Goal: Task Accomplishment & Management: Manage account settings

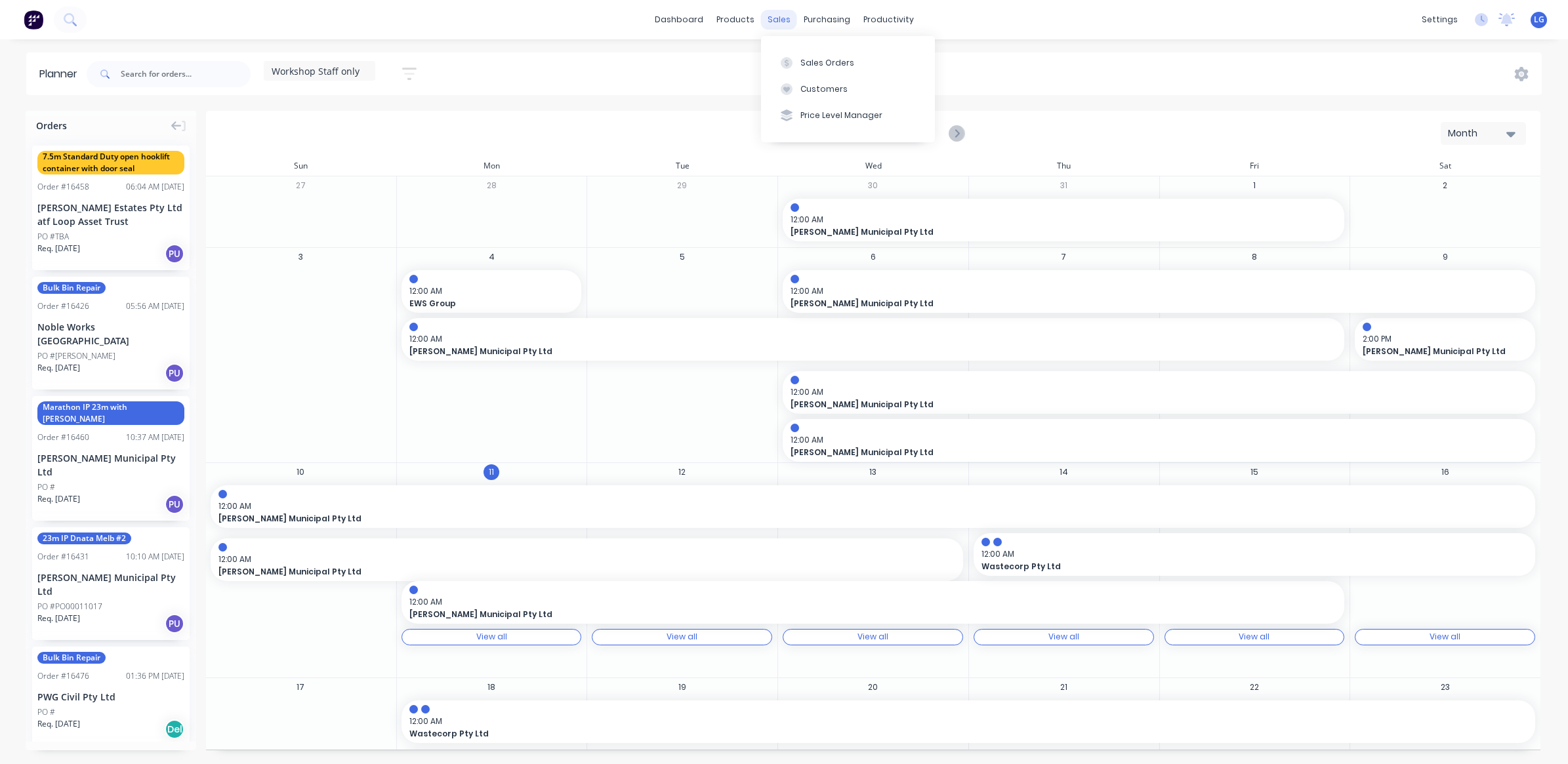
click at [784, 19] on div "sales" at bounding box center [779, 20] width 36 height 20
click at [833, 60] on div "Sales Orders" at bounding box center [827, 63] width 54 height 12
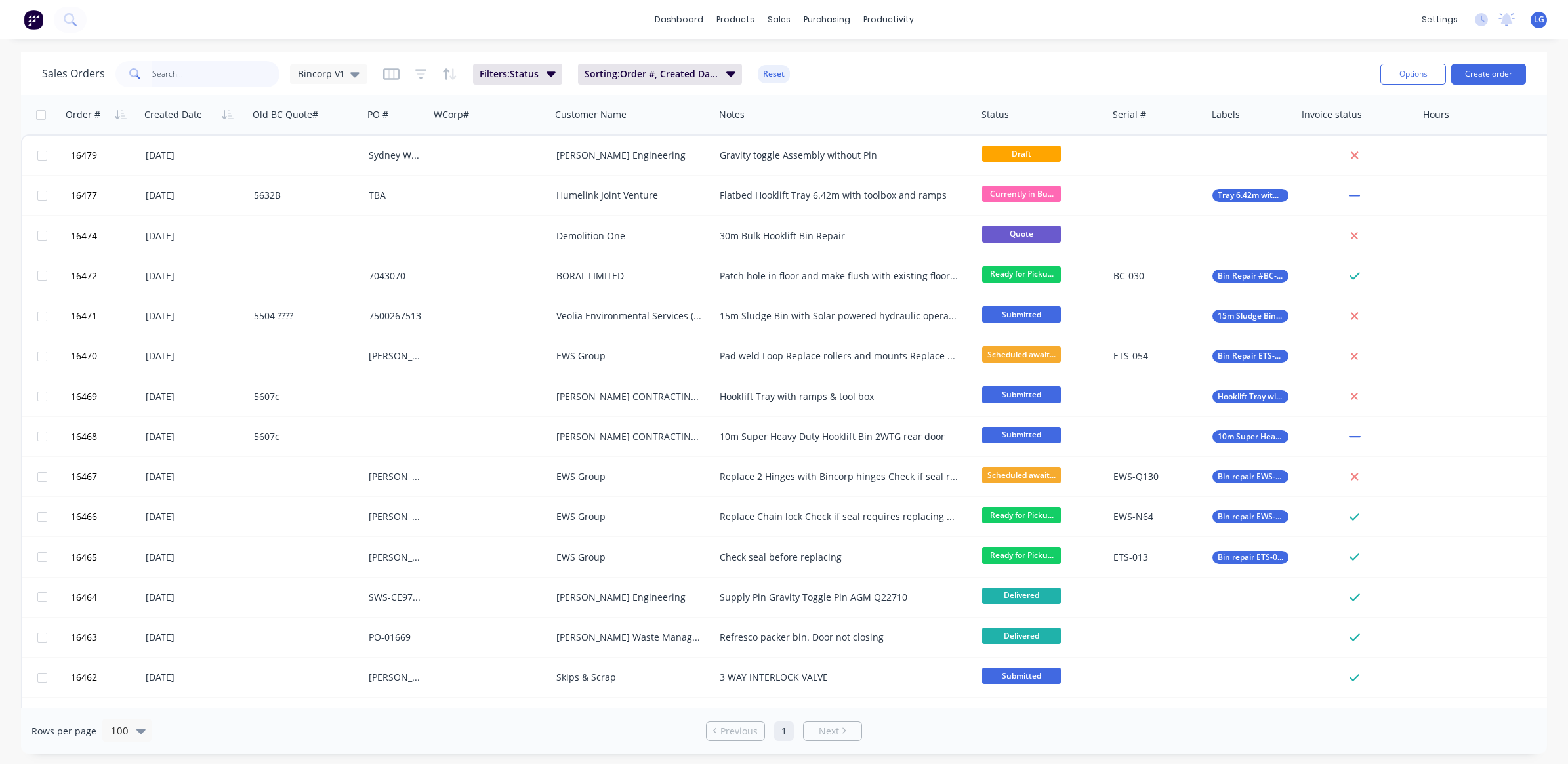
click at [202, 73] on input "text" at bounding box center [216, 73] width 128 height 26
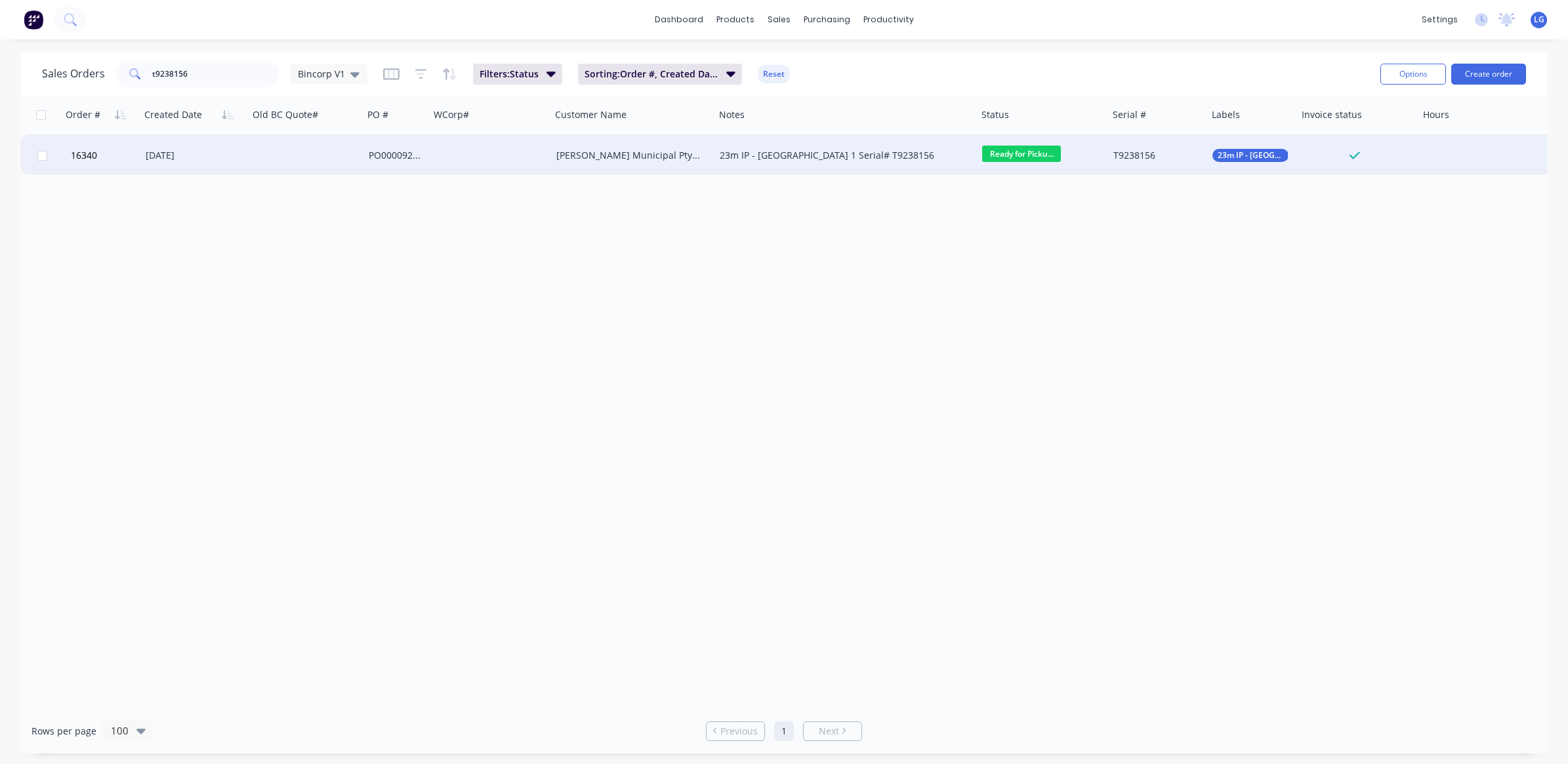
click at [1025, 153] on span "Ready for Picku..." at bounding box center [1022, 153] width 79 height 17
click at [1024, 369] on span "Delivered" at bounding box center [1007, 365] width 42 height 13
click at [205, 73] on input "t9238156" at bounding box center [216, 73] width 128 height 26
type input "t9238160"
click at [1038, 152] on span "Ready for Picku..." at bounding box center [1022, 153] width 79 height 17
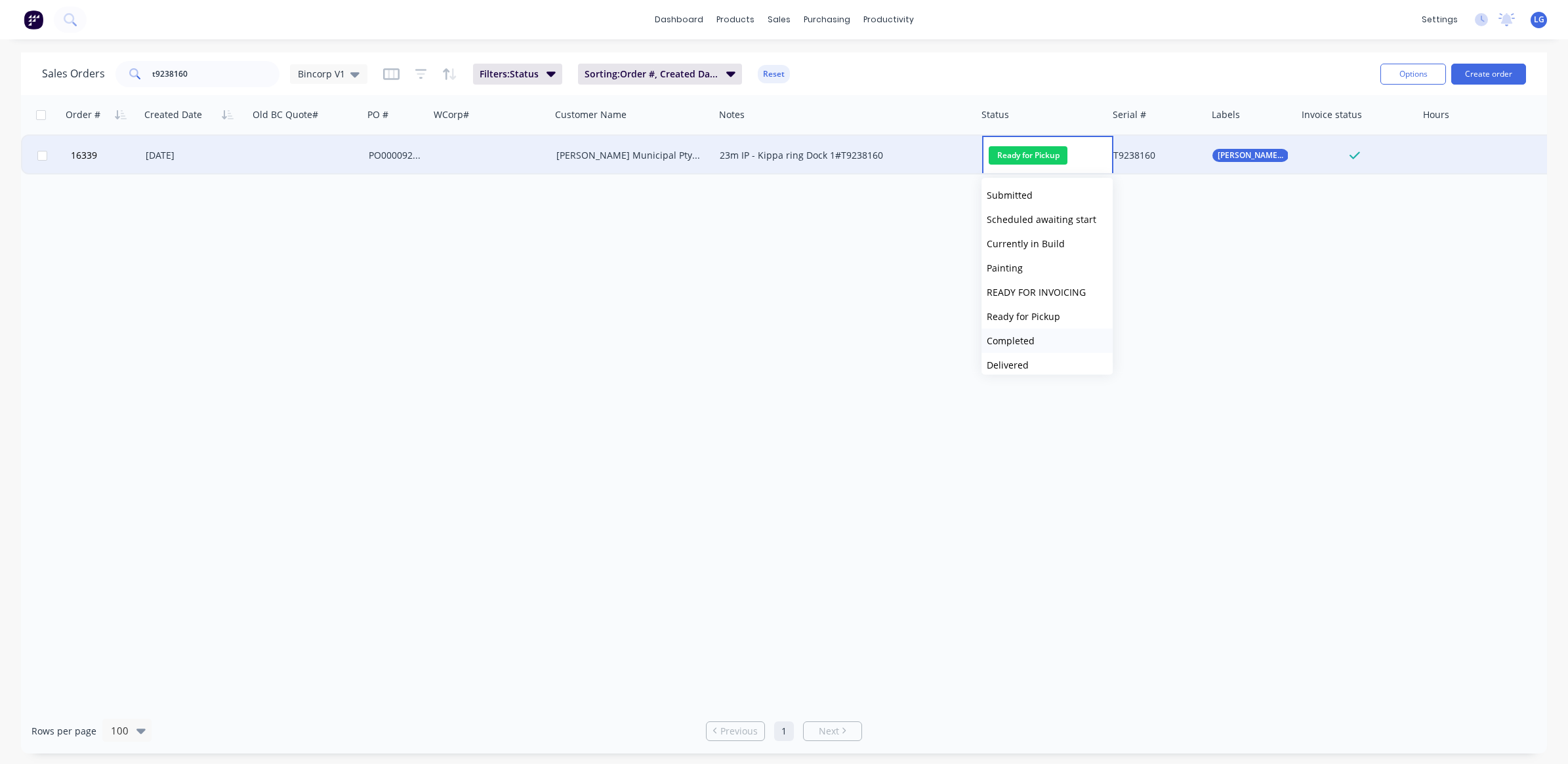
click at [1015, 337] on span "Completed" at bounding box center [1010, 341] width 48 height 13
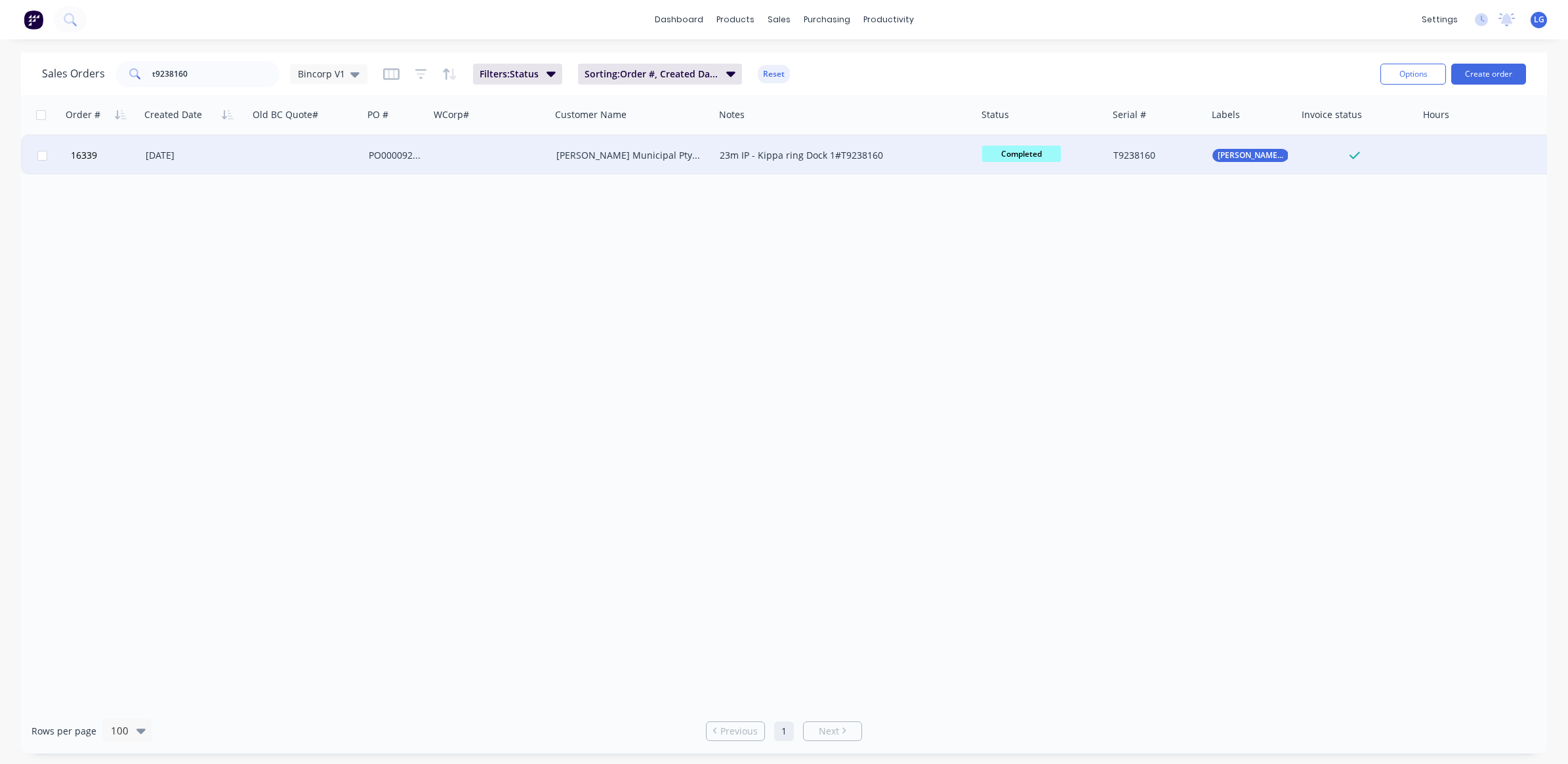
click at [650, 161] on div "[PERSON_NAME] Municipal Pty Ltd" at bounding box center [629, 155] width 145 height 13
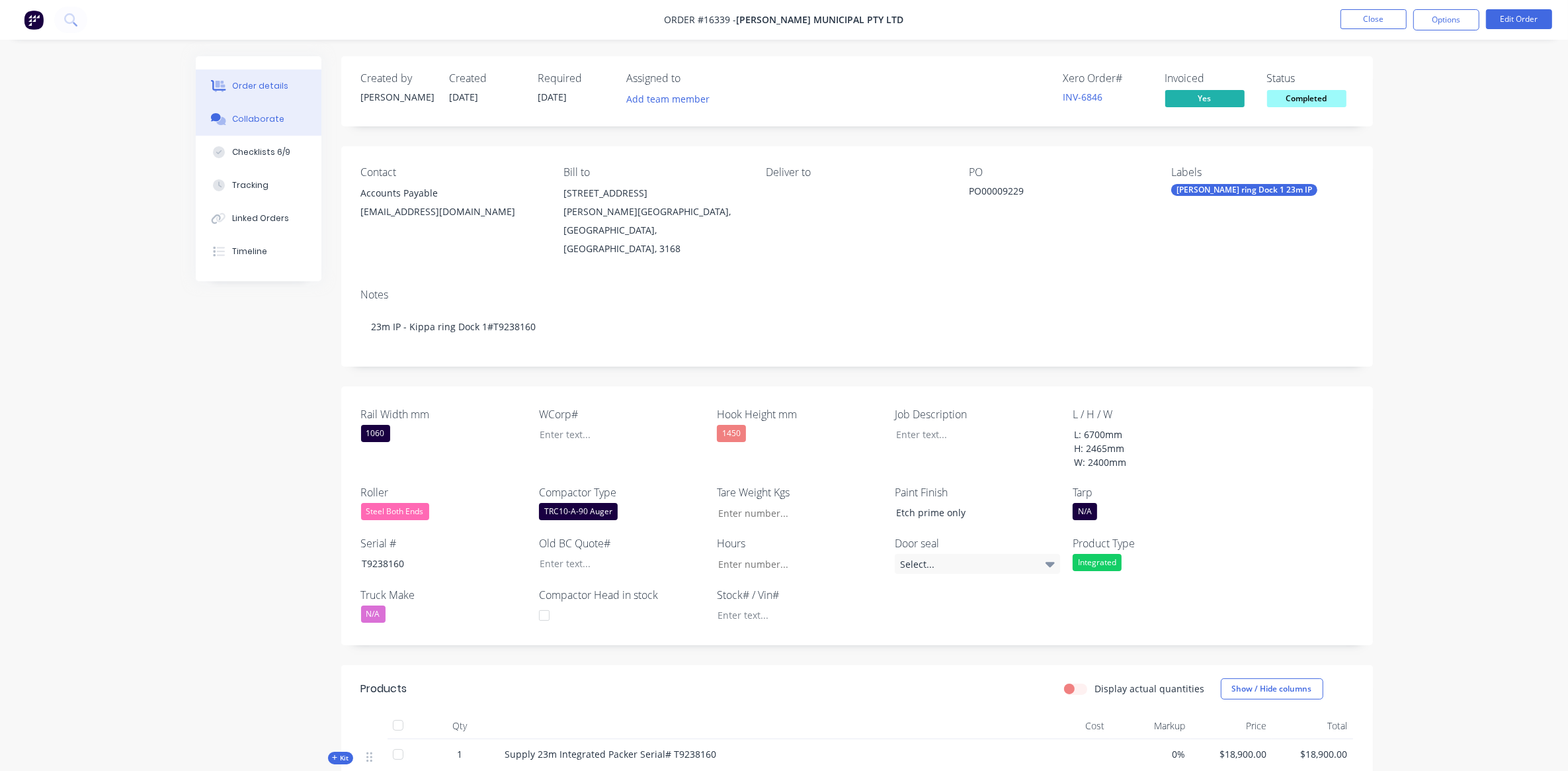
click at [257, 122] on div "Collaborate" at bounding box center [258, 119] width 52 height 12
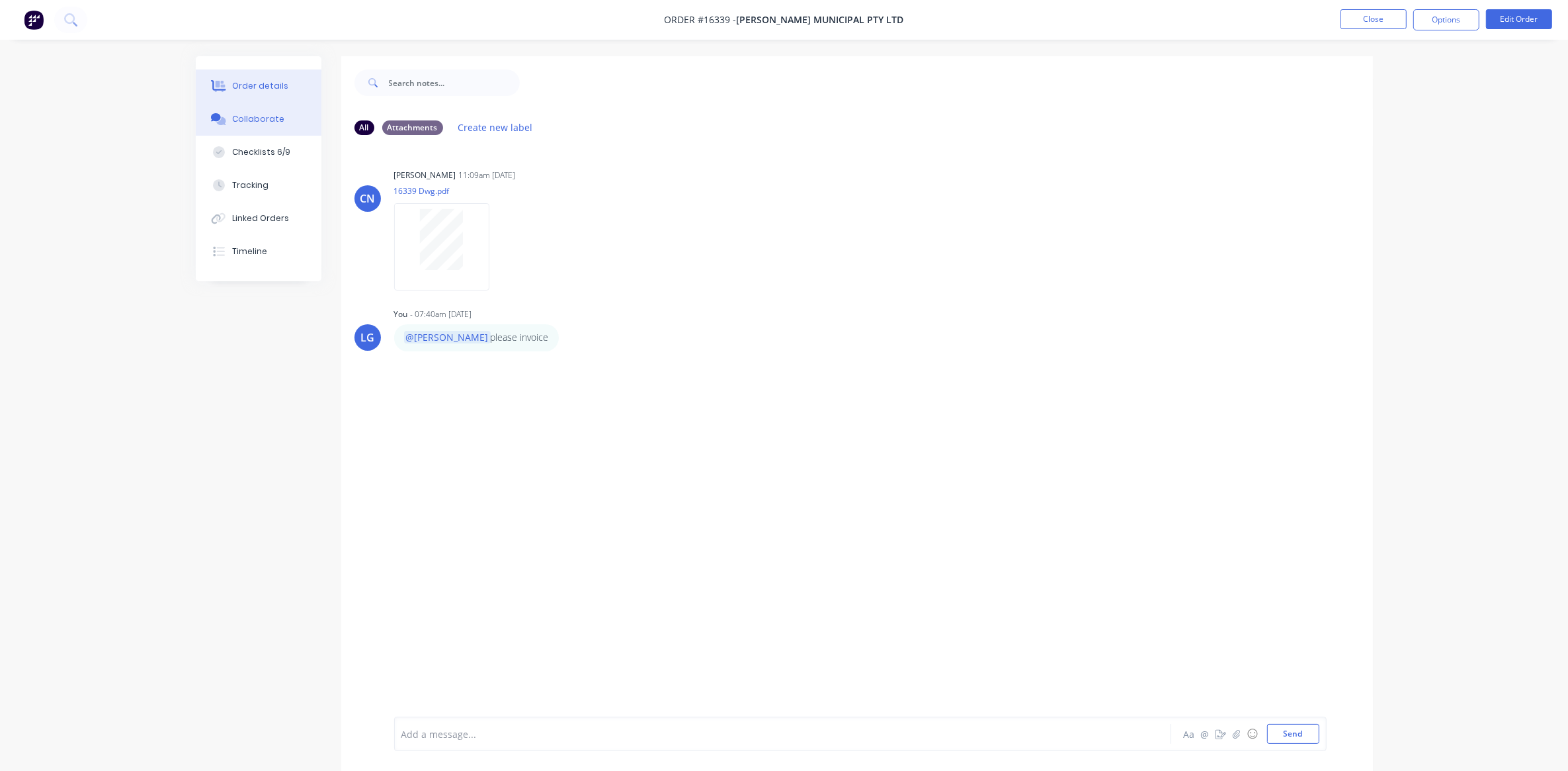
click at [265, 89] on div "Order details" at bounding box center [260, 86] width 56 height 12
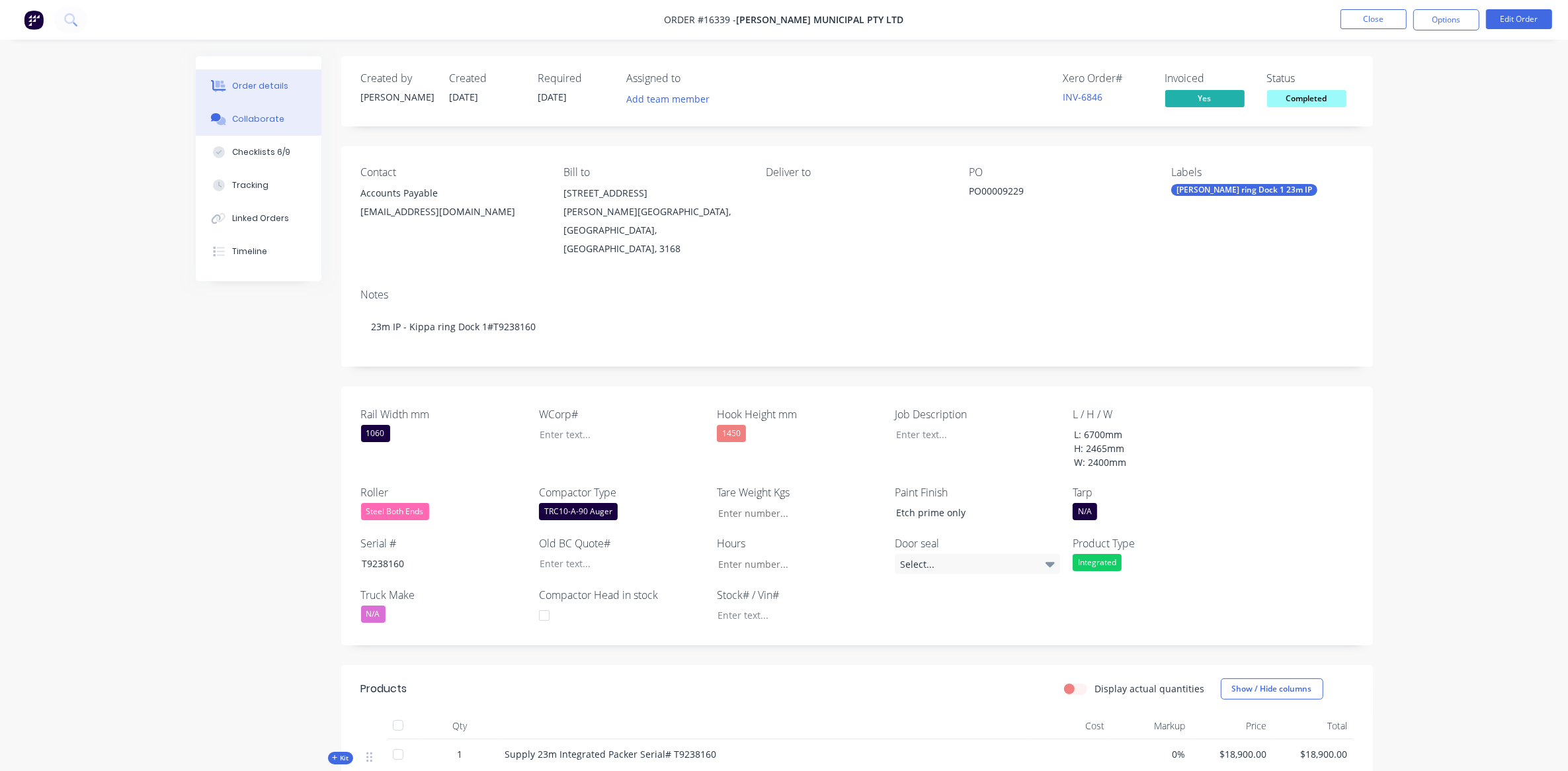
click at [274, 123] on div "Collaborate" at bounding box center [258, 119] width 52 height 12
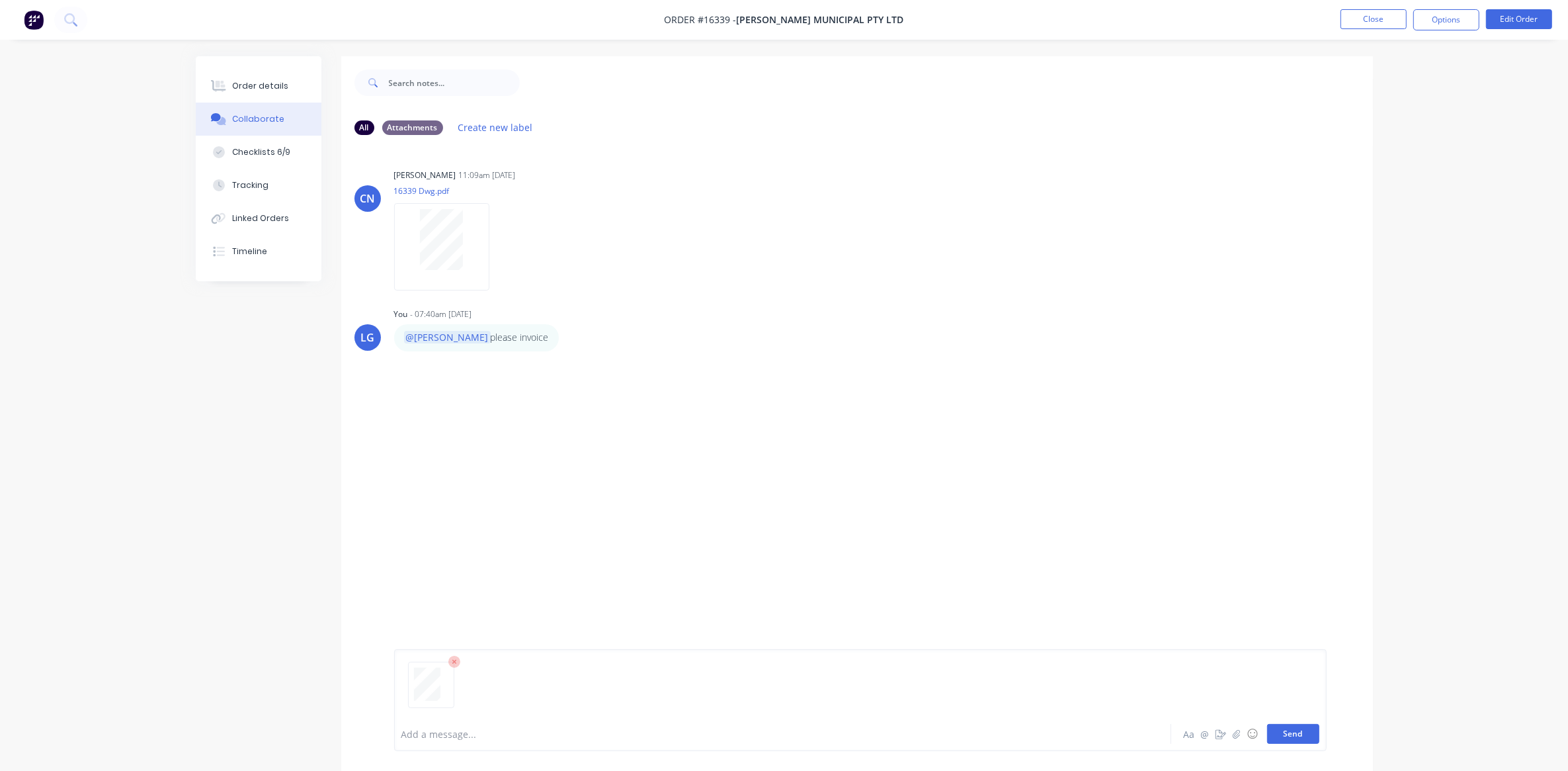
click at [1282, 737] on button "Send" at bounding box center [1294, 734] width 52 height 20
click at [1360, 23] on button "Close" at bounding box center [1374, 20] width 66 height 20
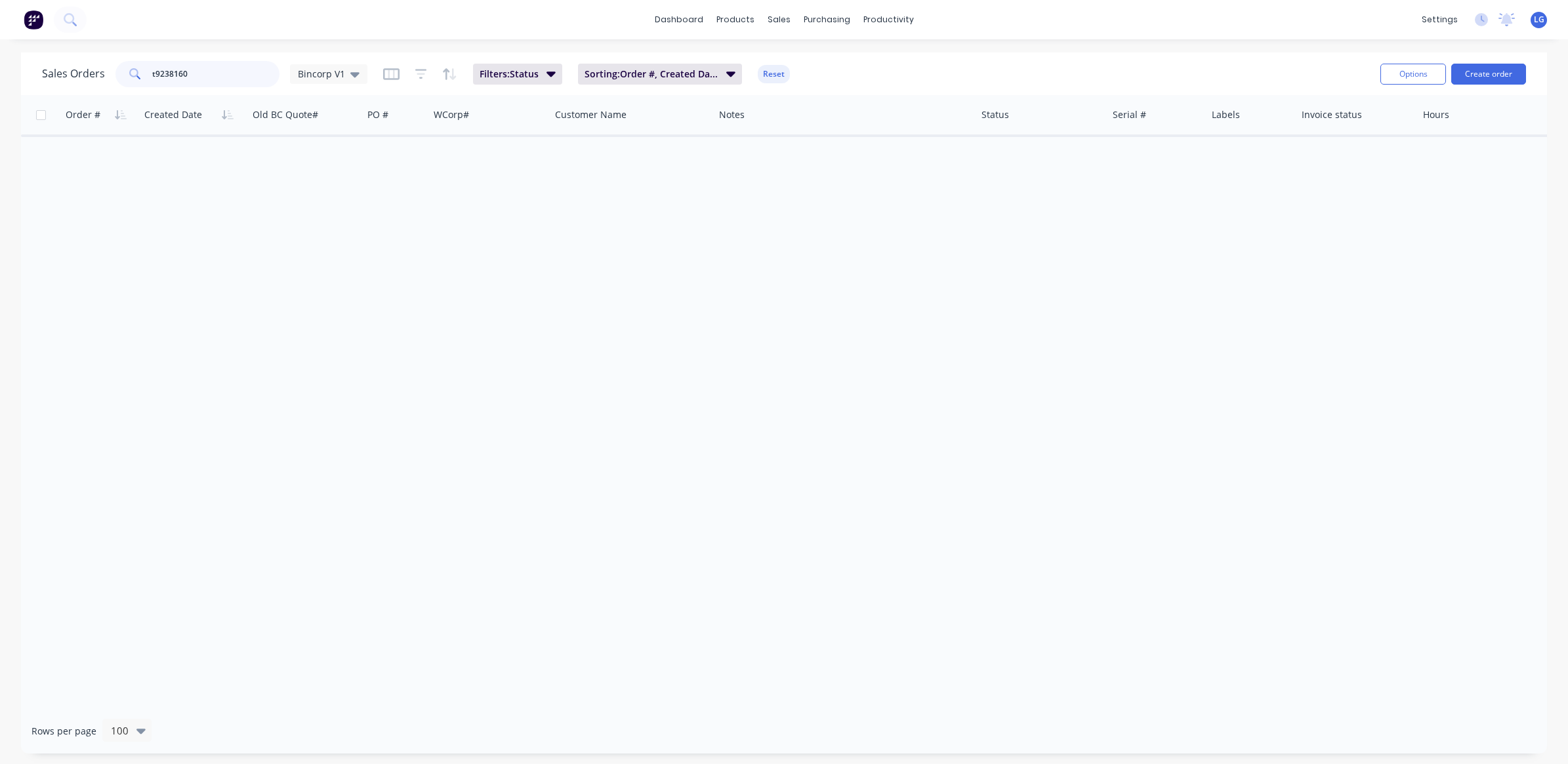
click at [205, 72] on input "t9238160" at bounding box center [216, 73] width 128 height 26
type input "t"
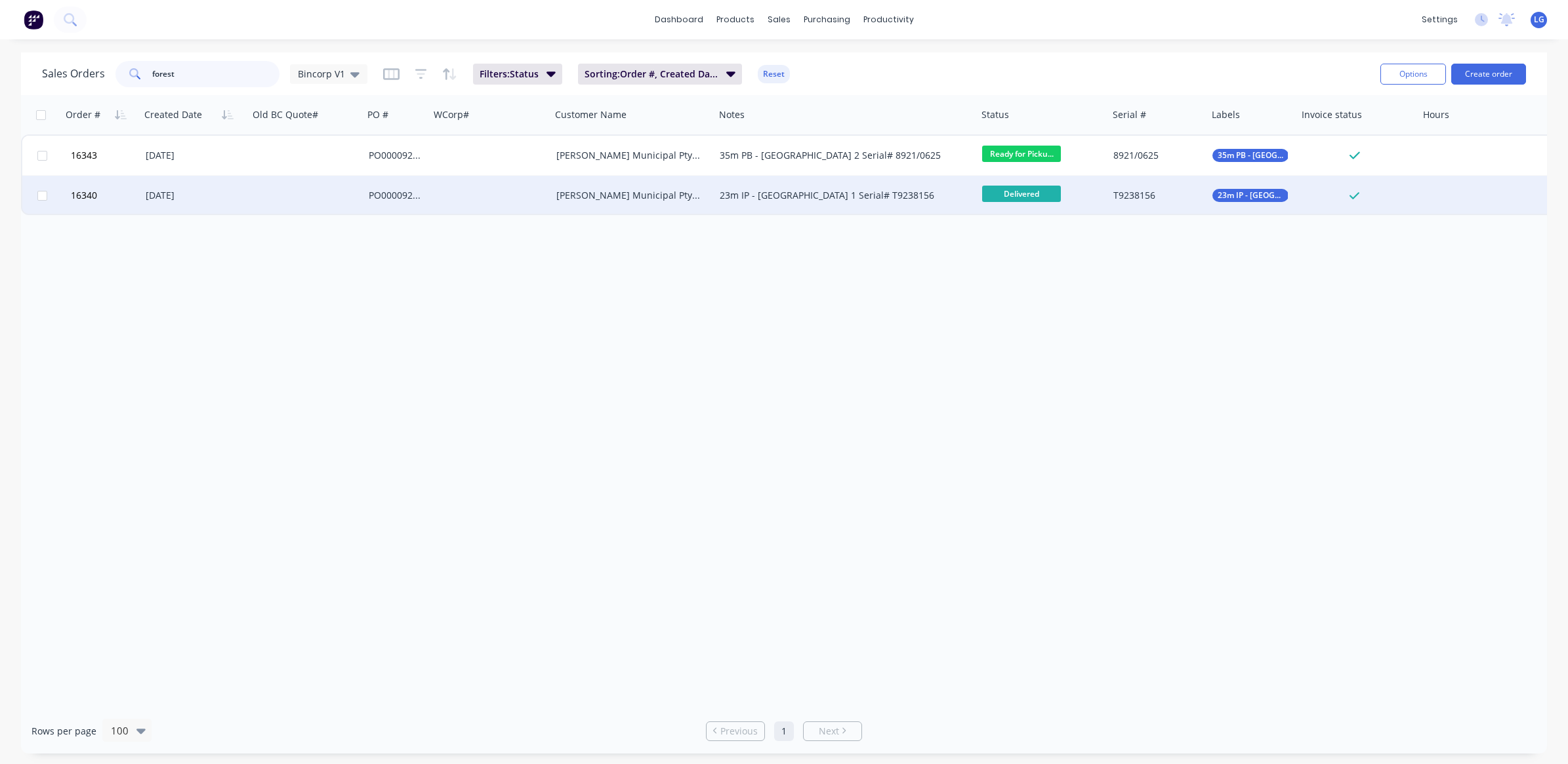
type input "forest"
click at [179, 197] on div "[DATE]" at bounding box center [194, 195] width 98 height 13
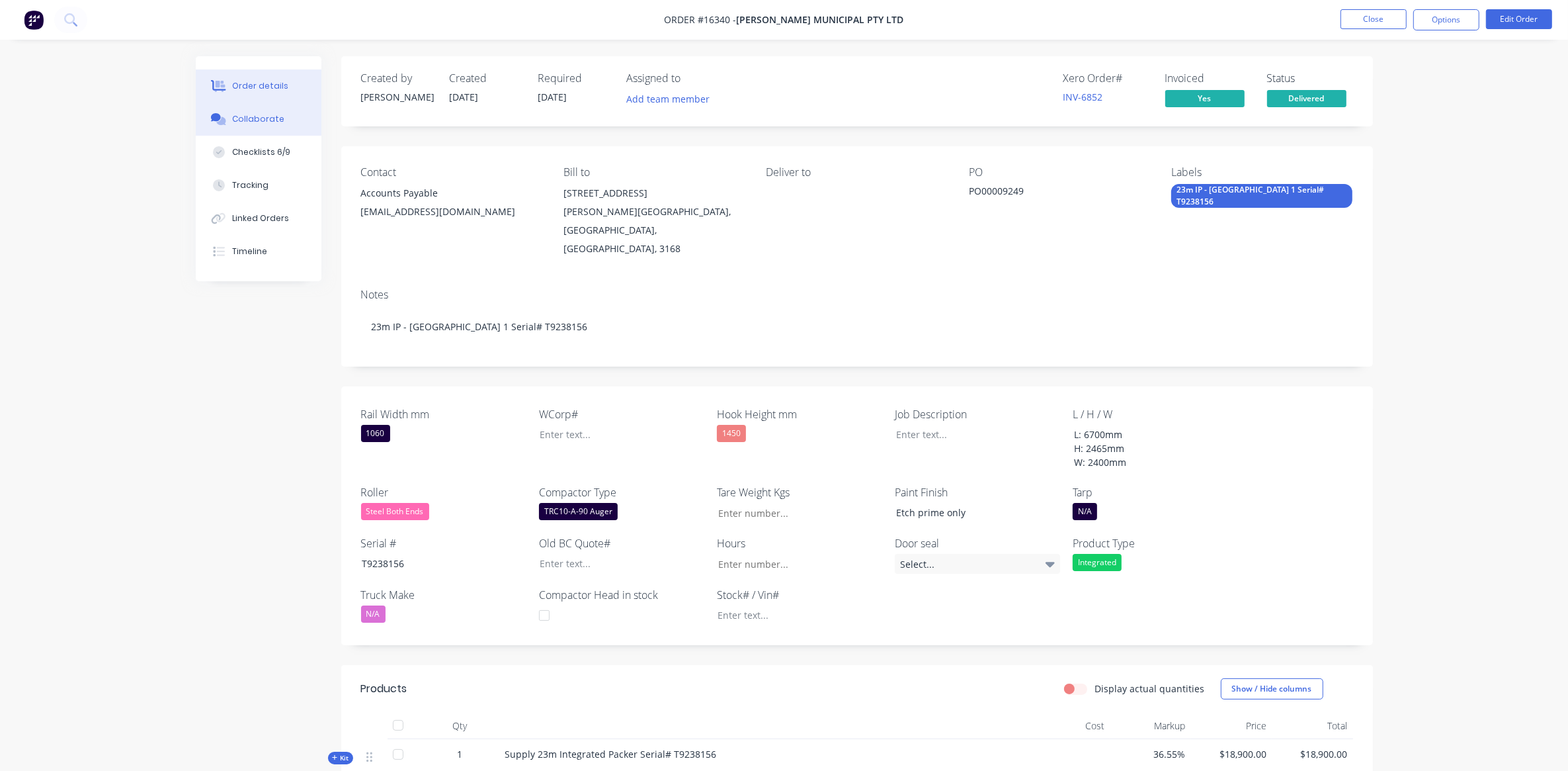
click at [282, 120] on button "Collaborate" at bounding box center [258, 118] width 126 height 33
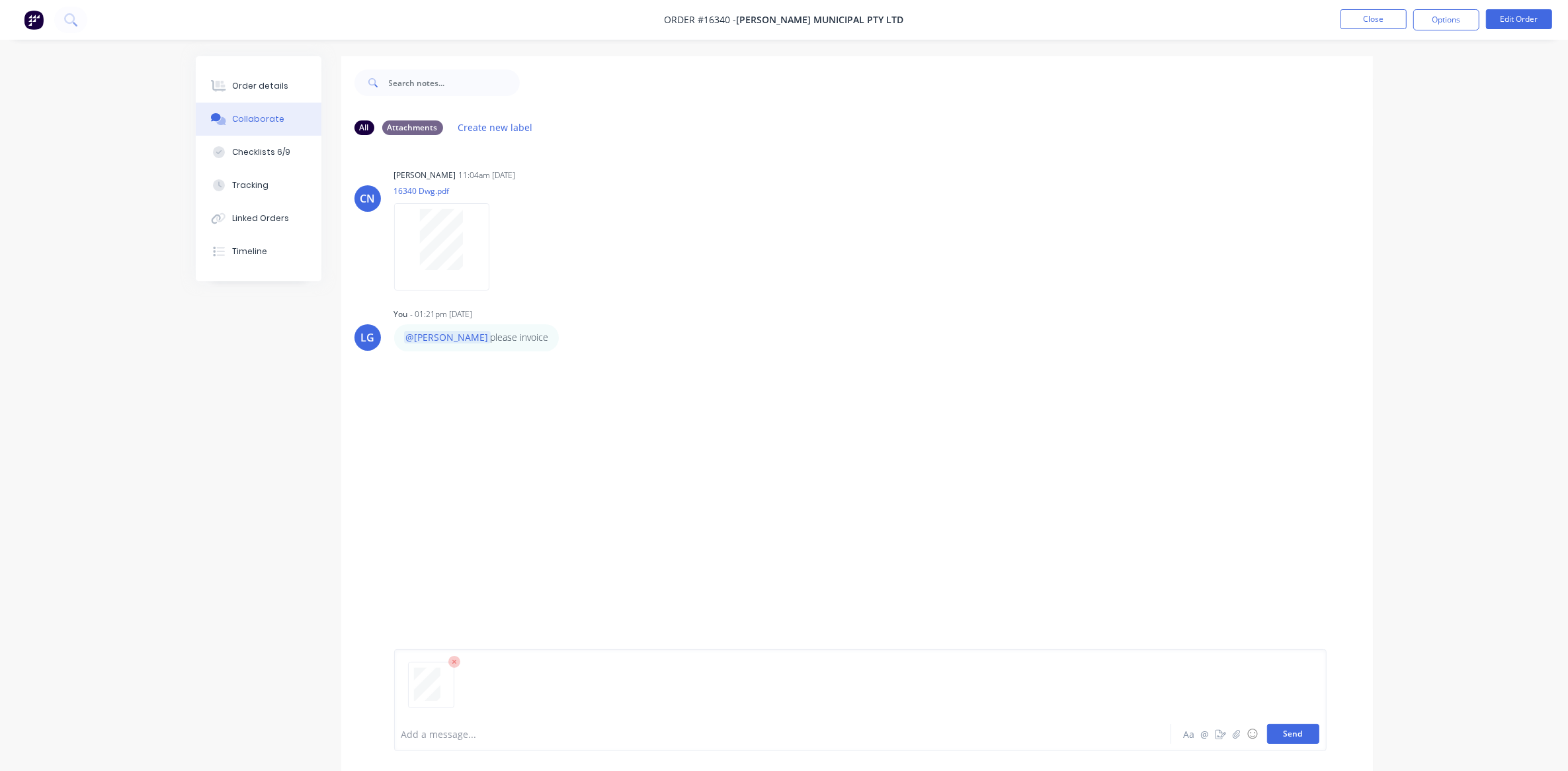
click at [1310, 735] on button "Send" at bounding box center [1294, 734] width 52 height 20
click at [501, 453] on icon "button" at bounding box center [500, 452] width 3 height 12
click at [547, 484] on button "Download" at bounding box center [587, 487] width 149 height 30
click at [272, 154] on div "Checklists 6/9" at bounding box center [261, 152] width 58 height 12
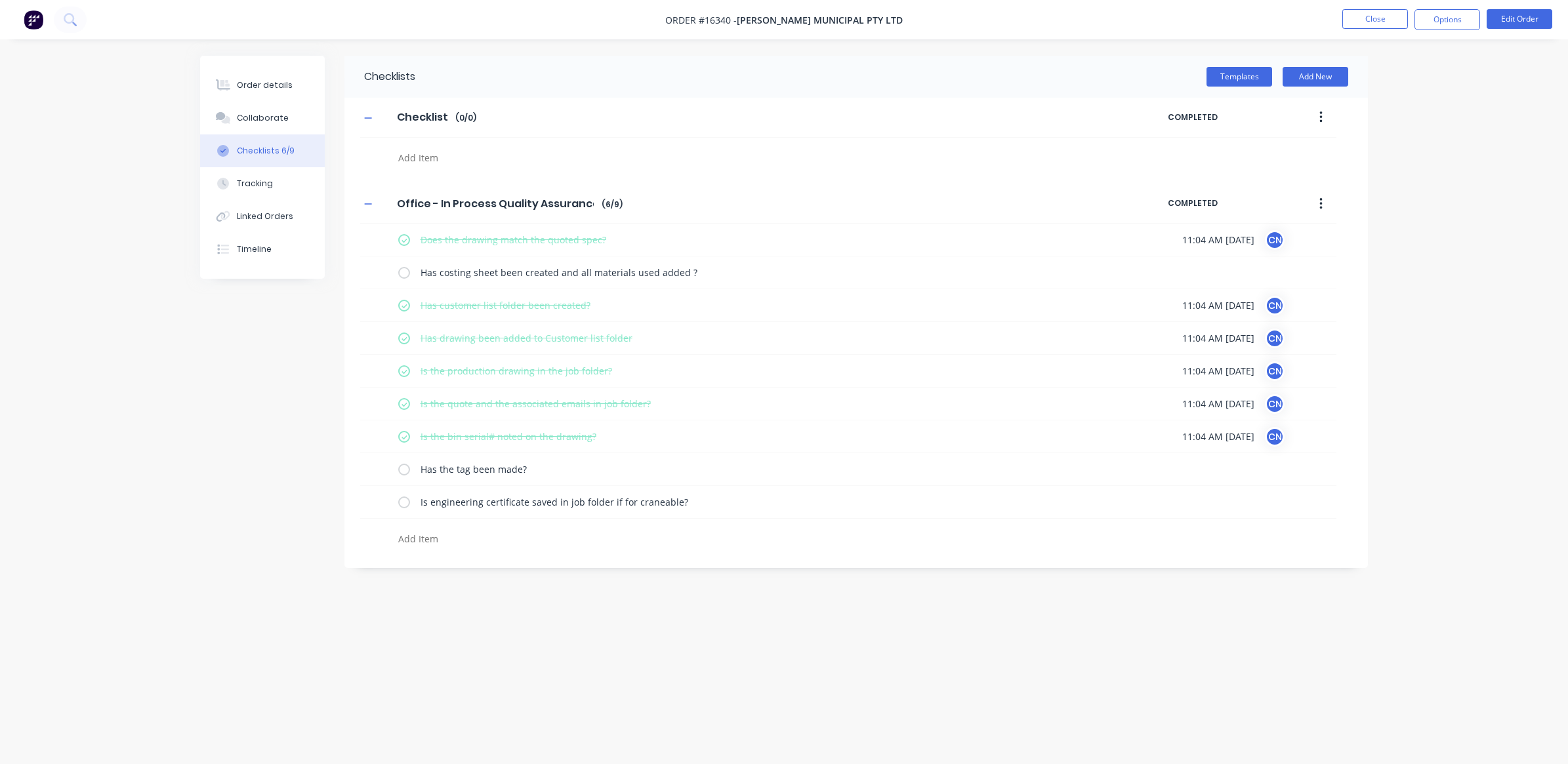
click at [33, 24] on img at bounding box center [33, 20] width 20 height 20
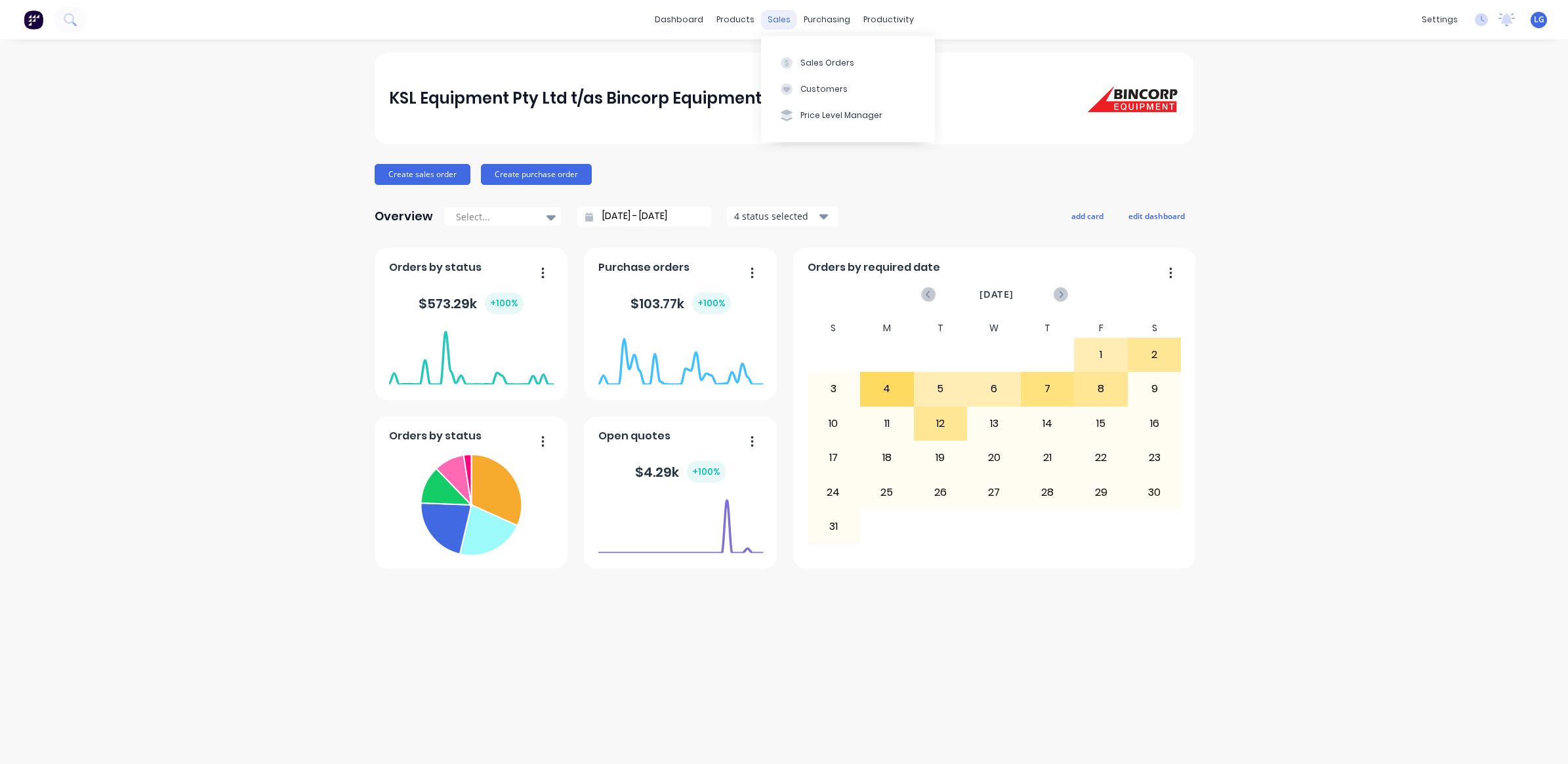
click at [779, 24] on div "sales" at bounding box center [779, 20] width 36 height 20
click at [818, 56] on button "Sales Orders" at bounding box center [848, 62] width 174 height 26
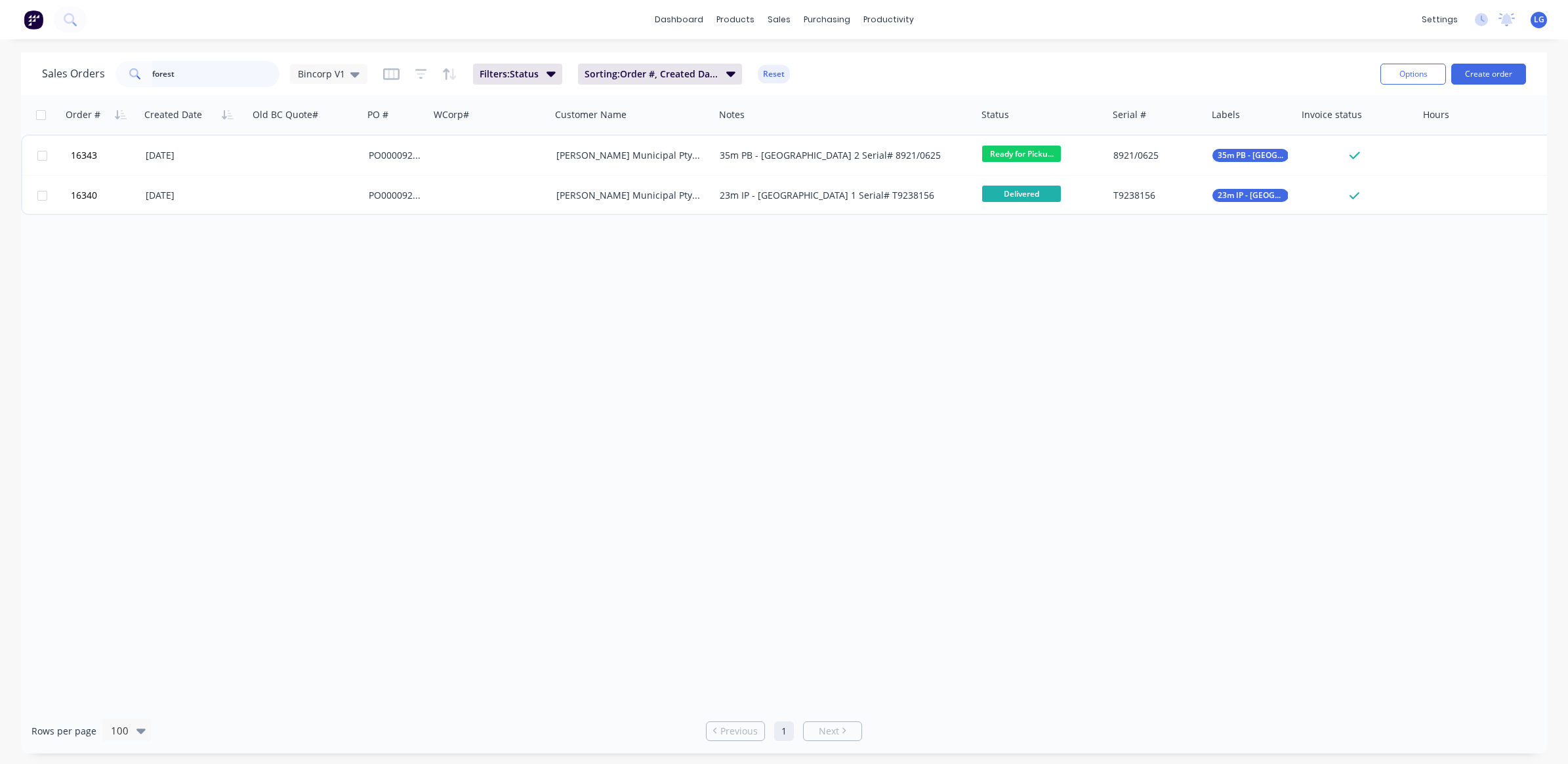
click at [181, 81] on input "forest" at bounding box center [216, 73] width 128 height 26
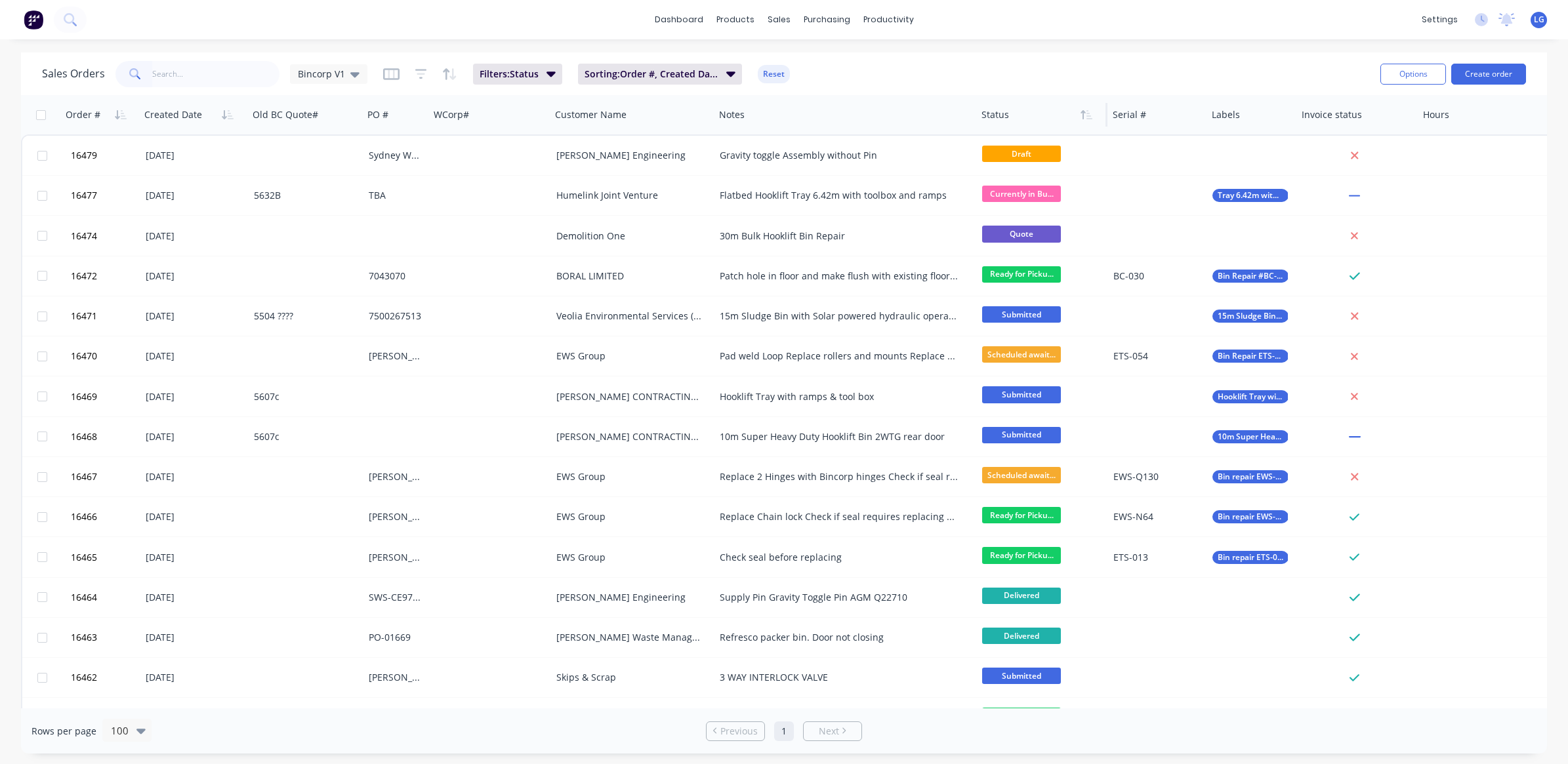
click at [1044, 115] on div at bounding box center [1039, 114] width 115 height 26
click at [1084, 117] on icon "button" at bounding box center [1086, 115] width 12 height 11
click at [1084, 116] on icon "button" at bounding box center [1086, 115] width 12 height 11
click at [555, 73] on button "Filters: Status" at bounding box center [518, 73] width 89 height 21
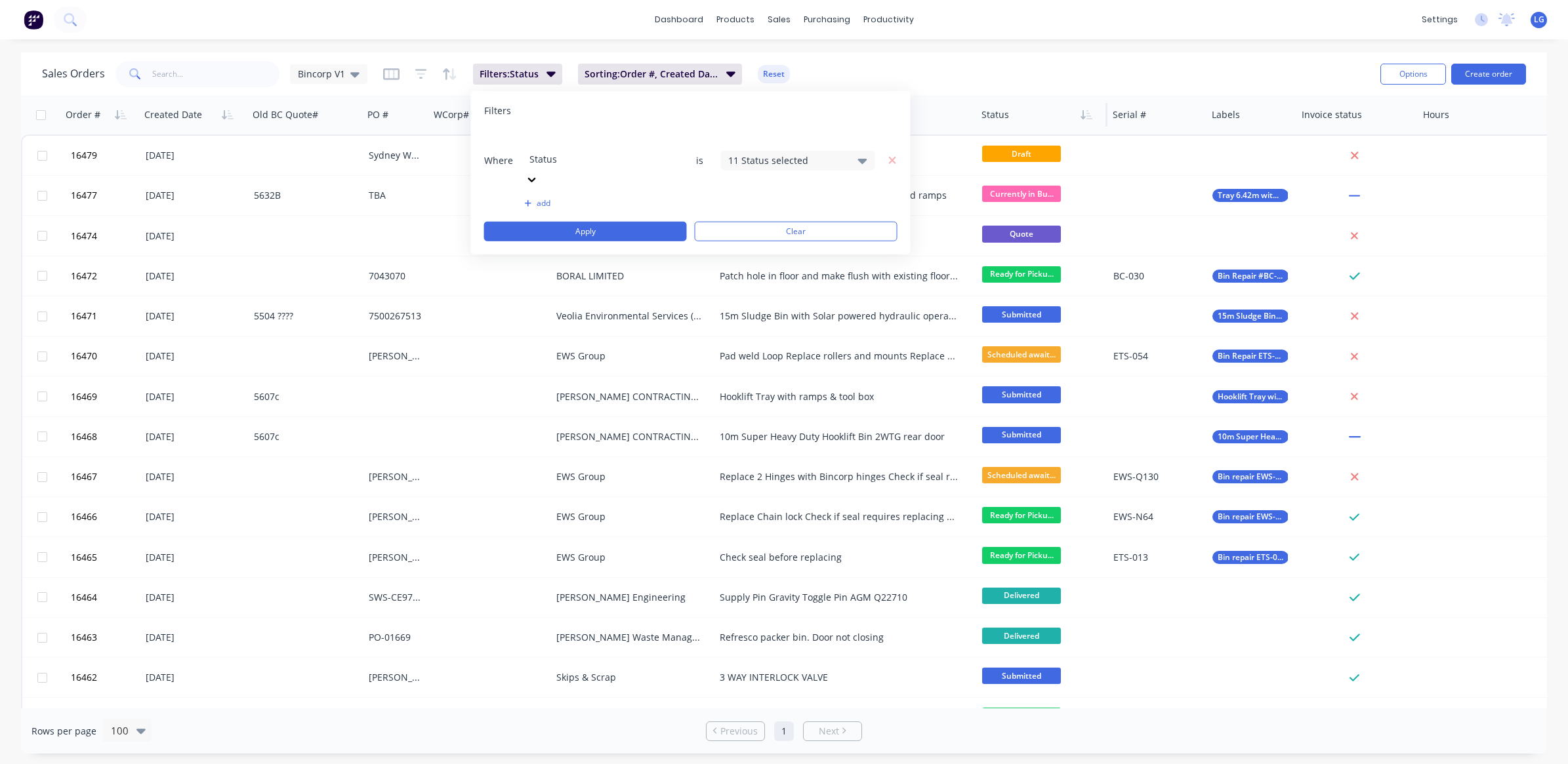
click at [862, 158] on icon at bounding box center [863, 161] width 9 height 5
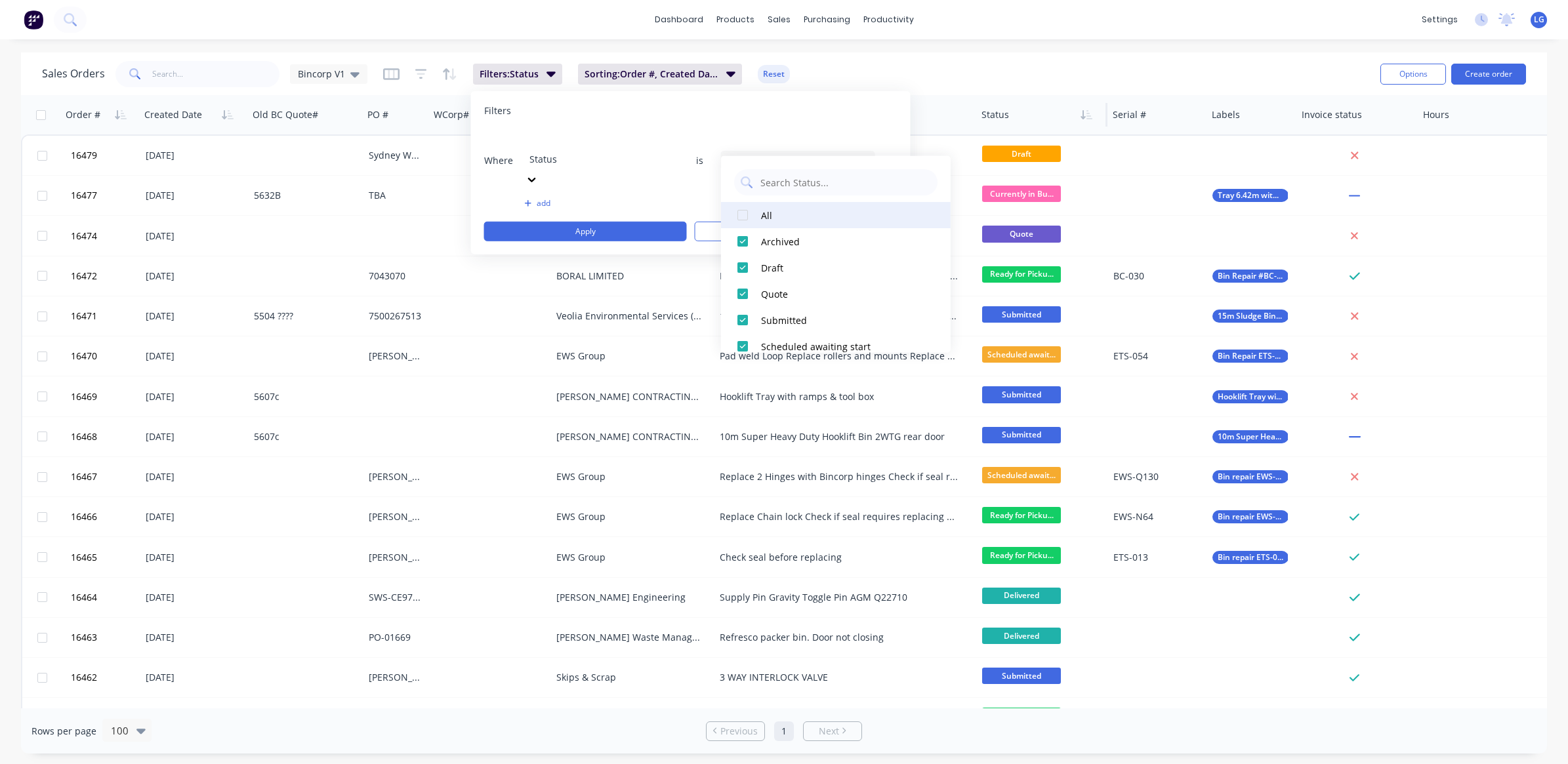
click at [743, 217] on div at bounding box center [742, 215] width 26 height 26
click at [744, 217] on div at bounding box center [742, 215] width 26 height 26
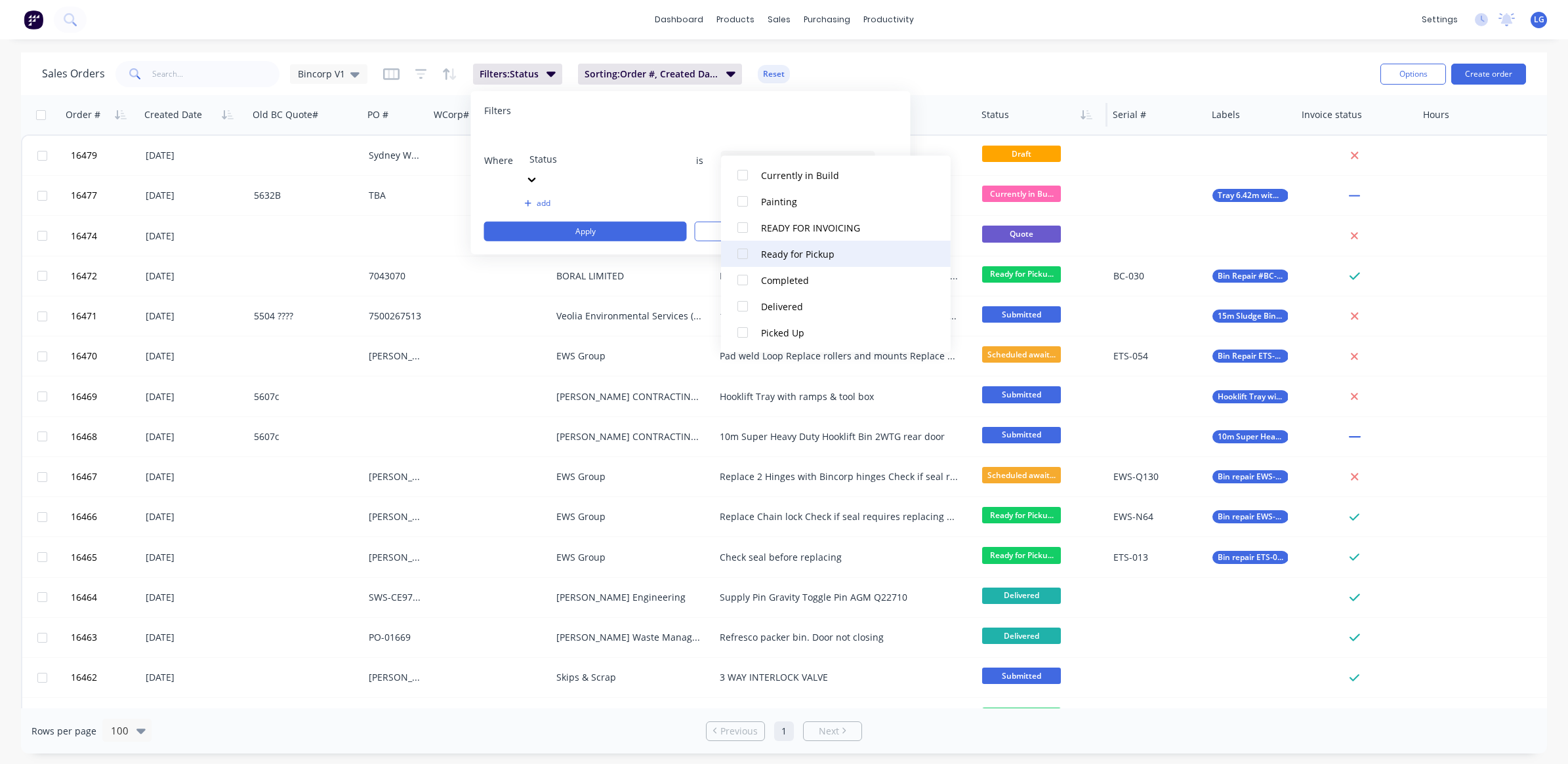
click at [734, 253] on div at bounding box center [742, 254] width 26 height 26
click at [987, 89] on div "Sales Orders Bincorp V1 Filters: Status Sorting: Order #, Created Date, Status …" at bounding box center [706, 74] width 1328 height 32
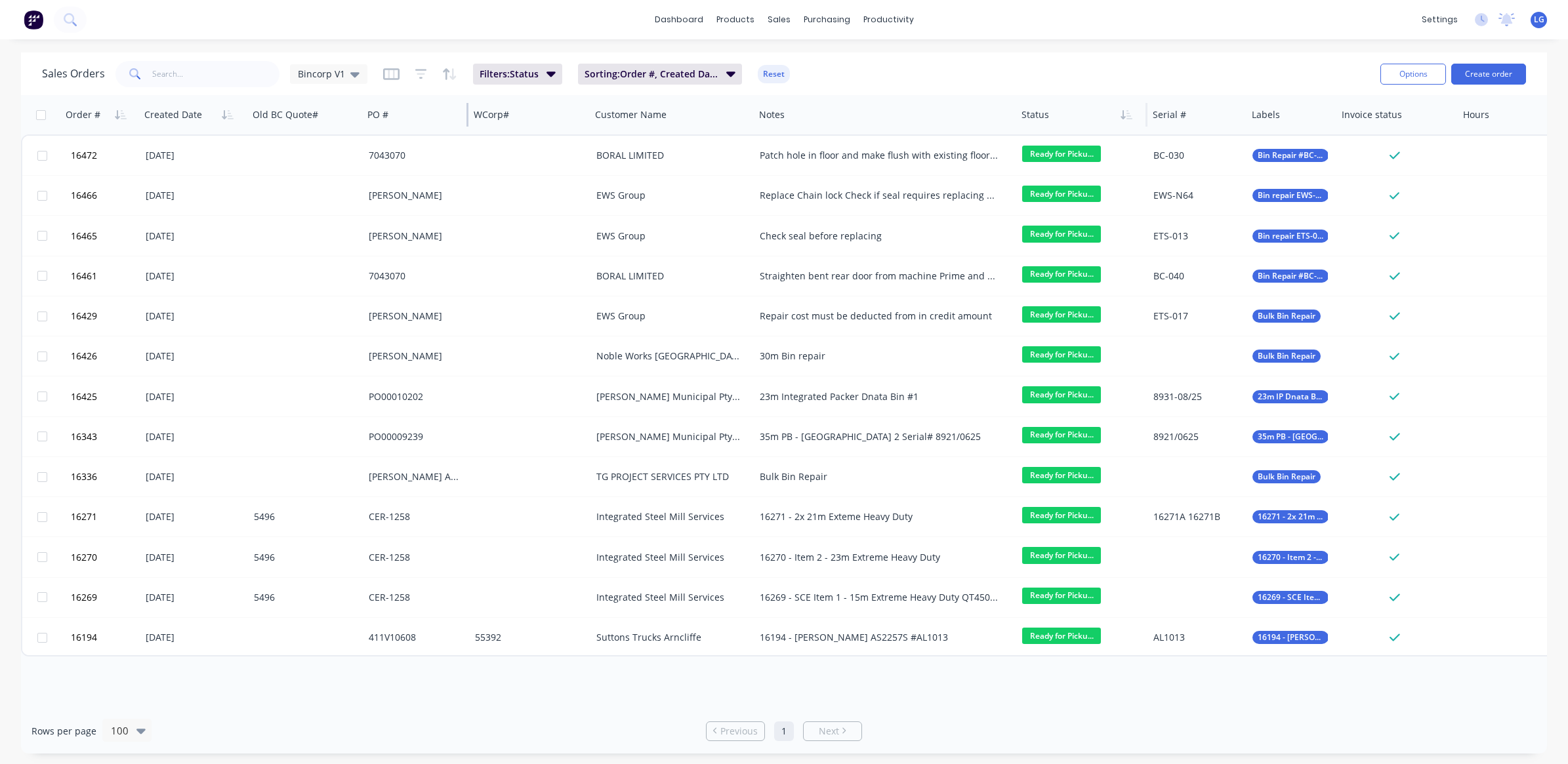
drag, startPoint x: 426, startPoint y: 110, endPoint x: 466, endPoint y: 113, distance: 40.1
click at [466, 113] on div at bounding box center [467, 114] width 2 height 23
click at [175, 77] on input "text" at bounding box center [216, 73] width 128 height 26
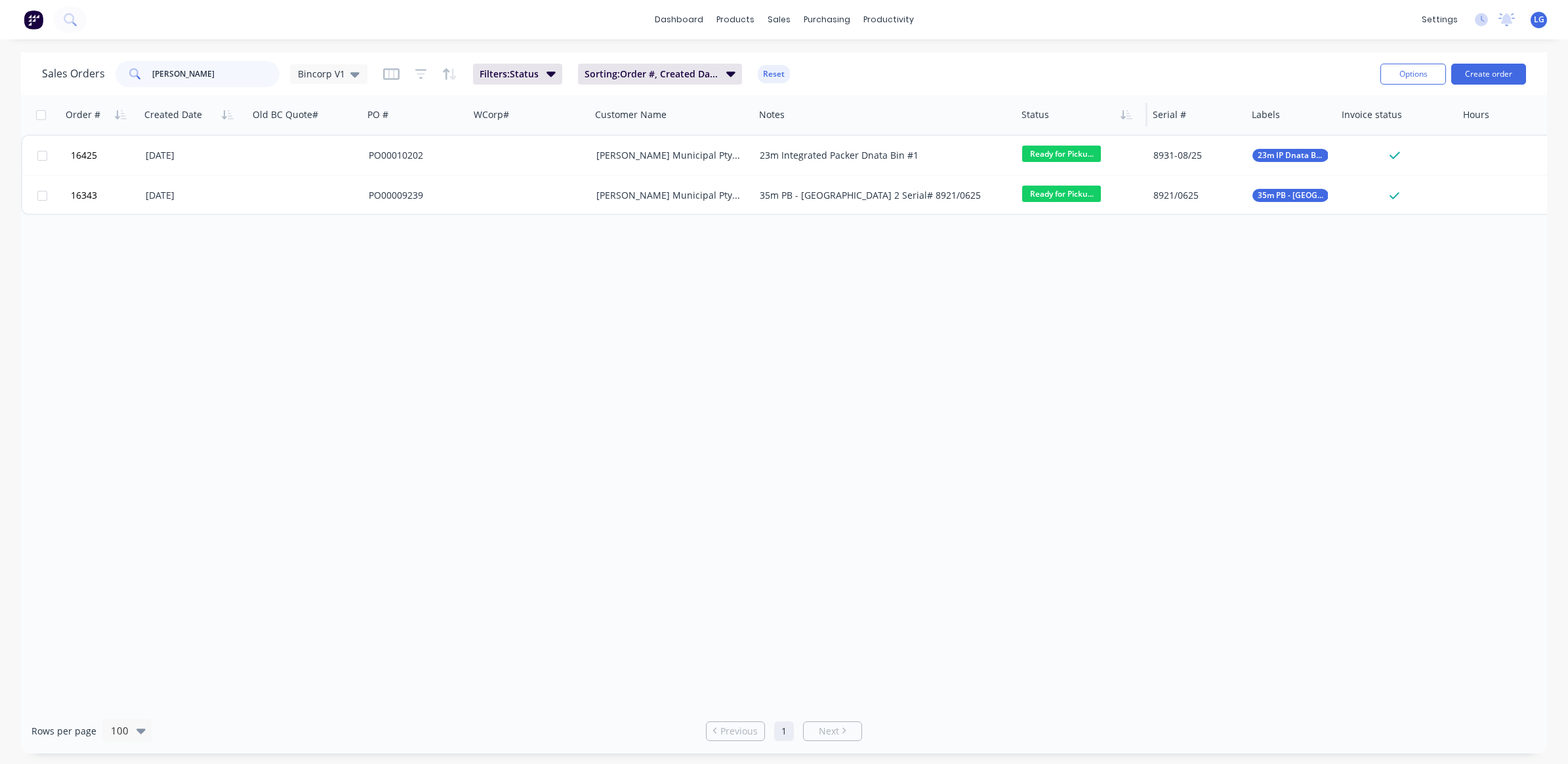
type input "[PERSON_NAME]"
click at [806, 58] on div "Sales Orders" at bounding box center [827, 63] width 54 height 12
click at [726, 79] on icon "button" at bounding box center [731, 73] width 9 height 15
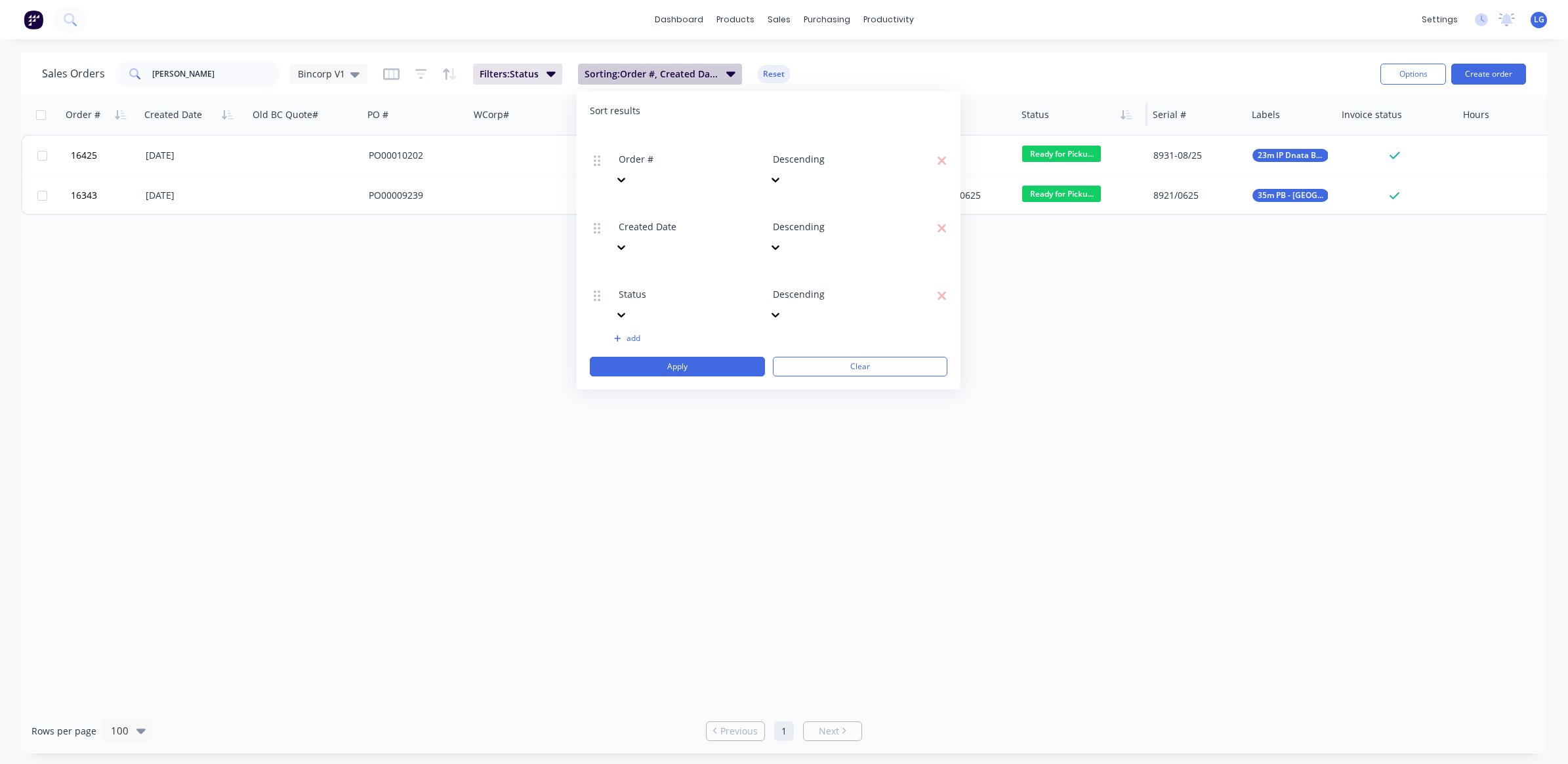
click at [726, 79] on icon "button" at bounding box center [731, 73] width 9 height 15
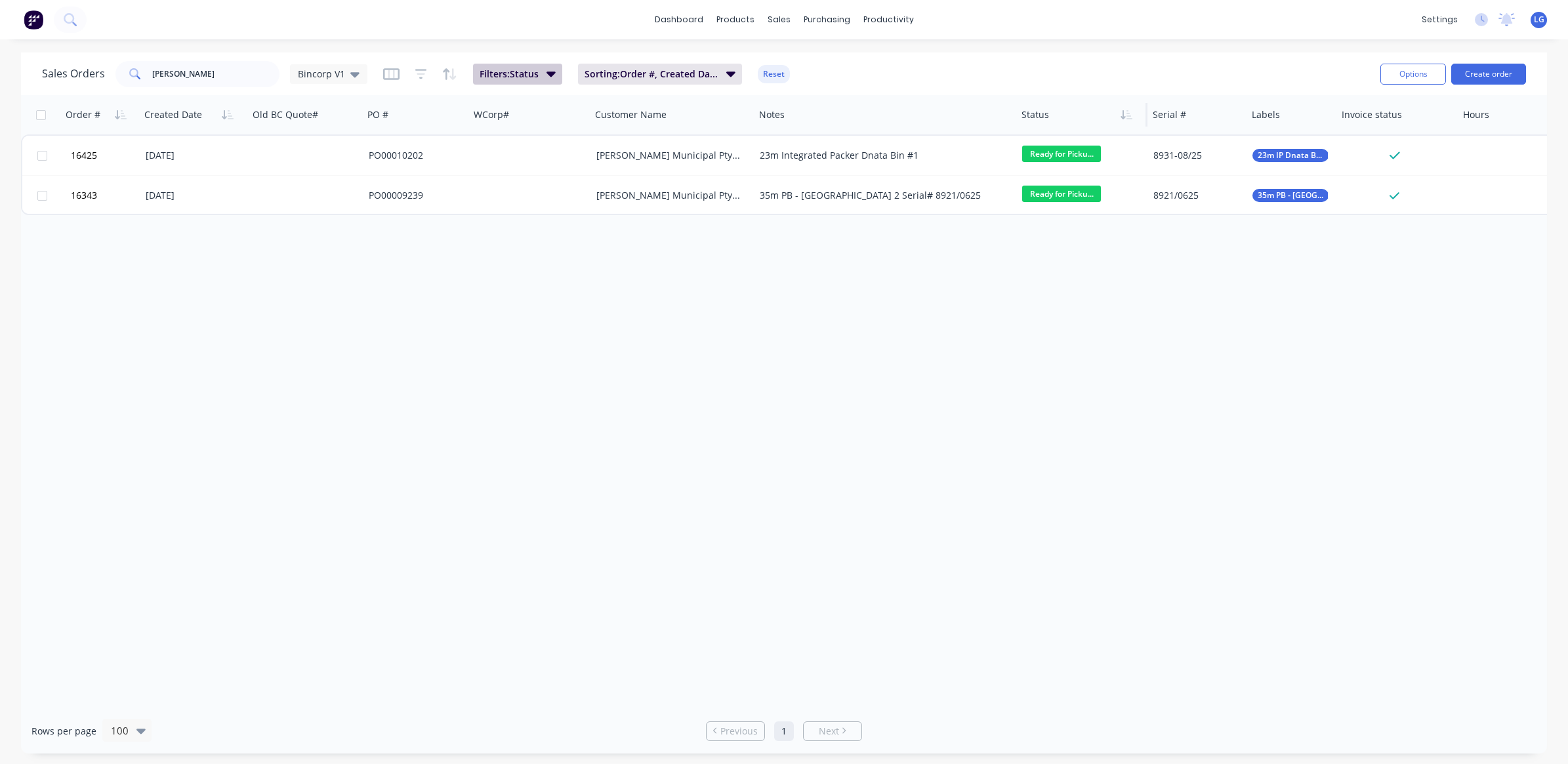
click at [543, 76] on button "Filters: Status" at bounding box center [518, 73] width 89 height 21
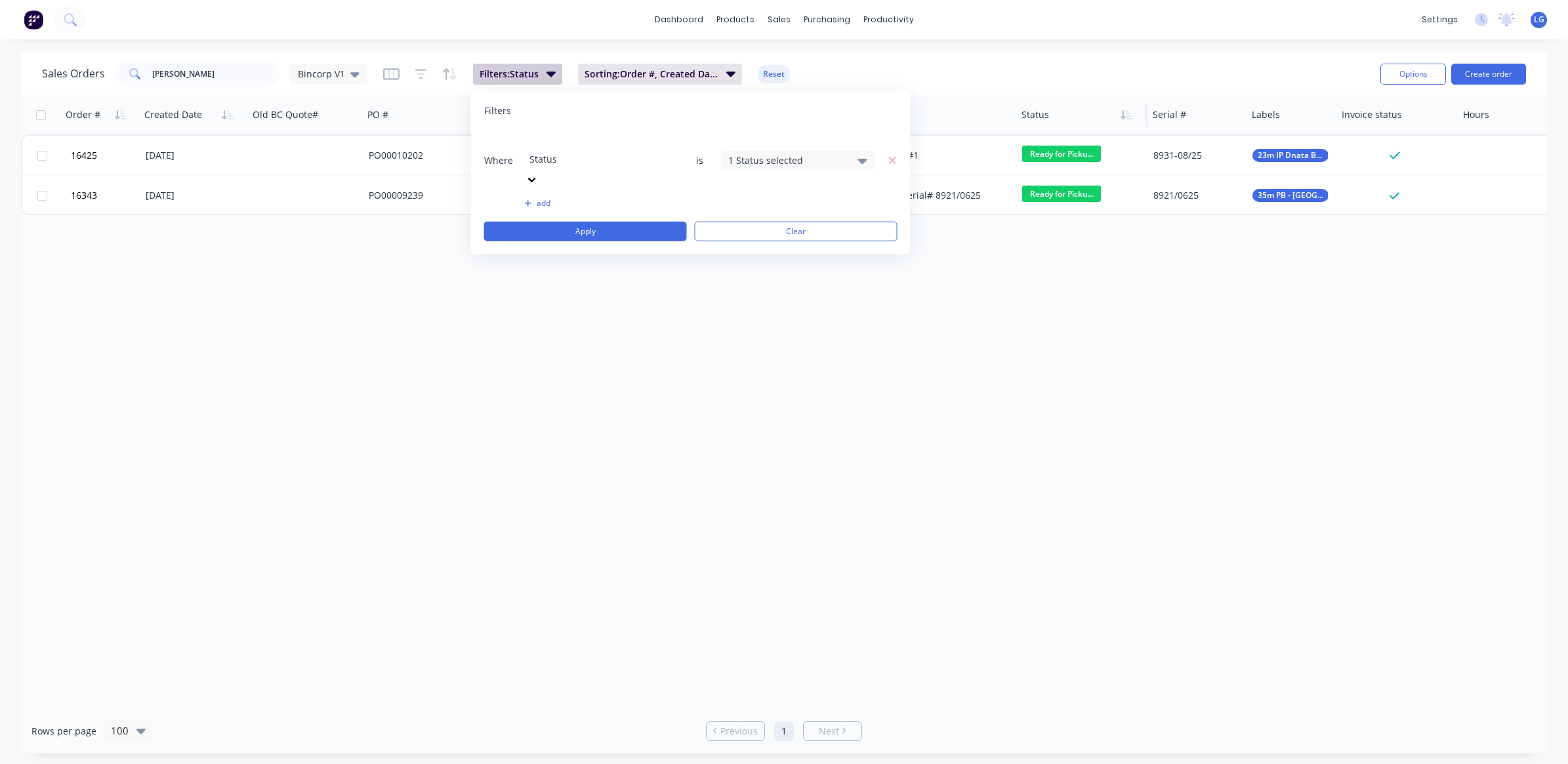
click at [543, 76] on button "Filters: Status" at bounding box center [518, 73] width 89 height 21
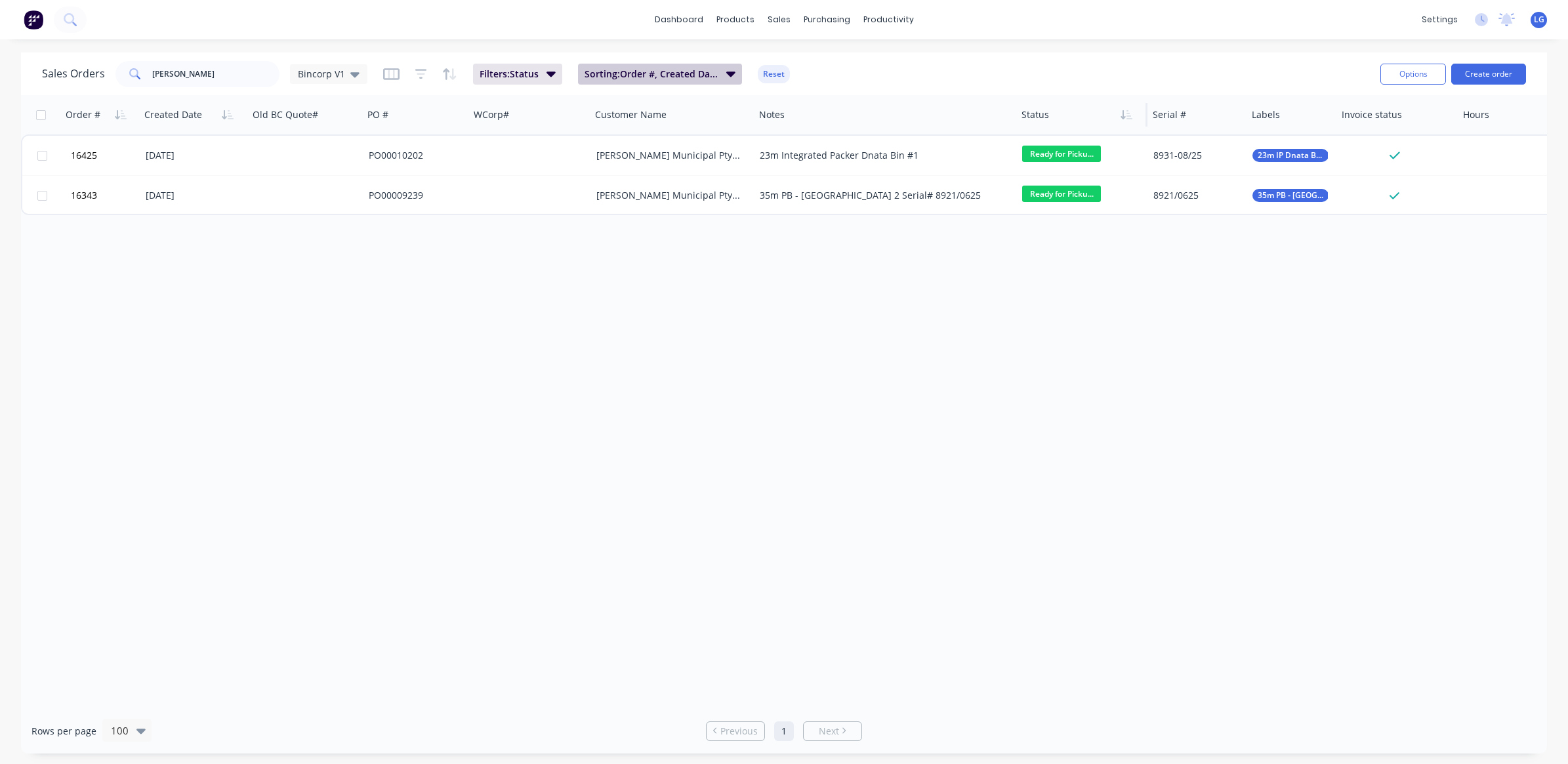
click at [727, 74] on icon "button" at bounding box center [731, 74] width 9 height 5
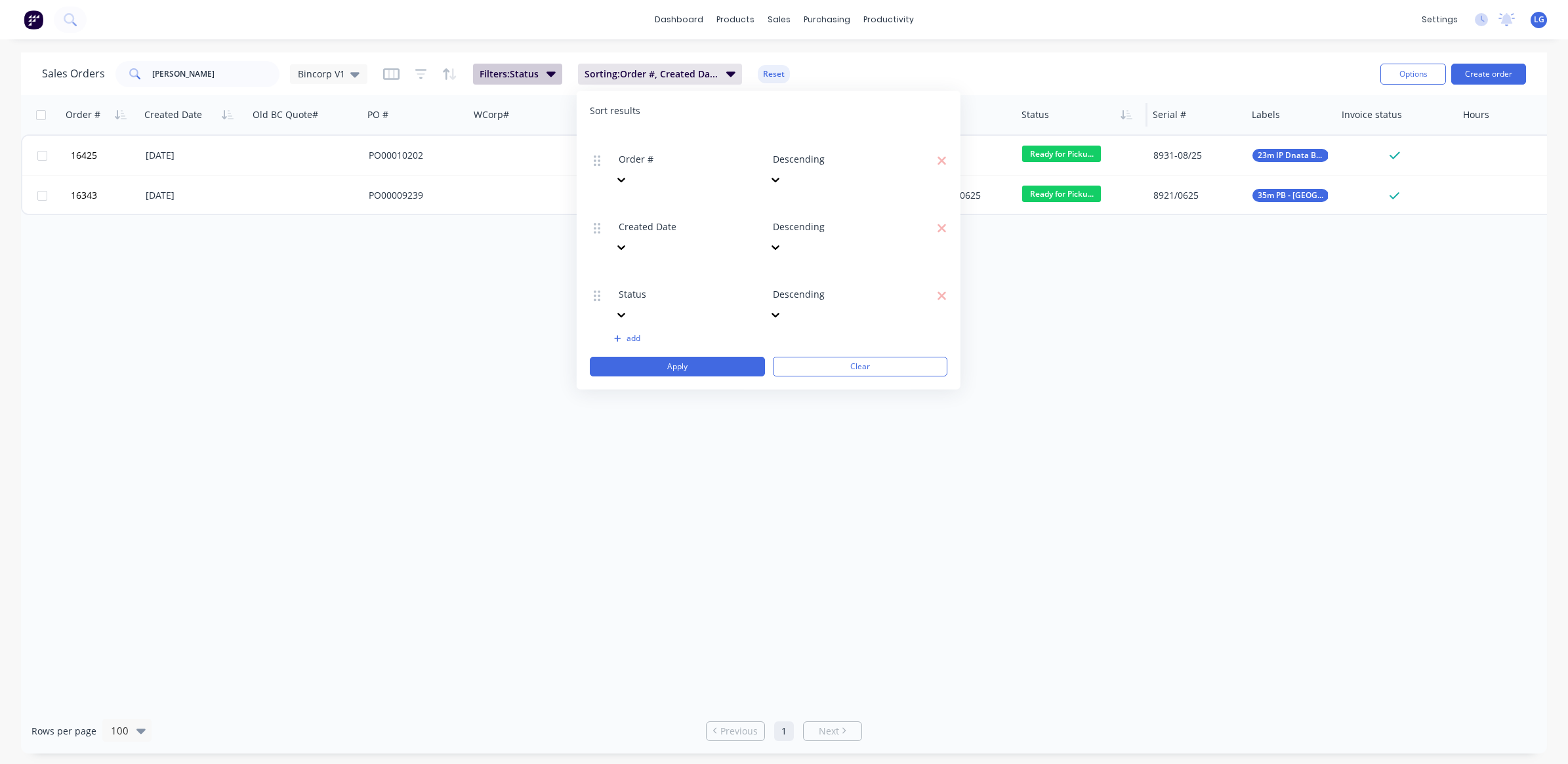
click at [534, 83] on button "Filters: Status" at bounding box center [518, 73] width 89 height 21
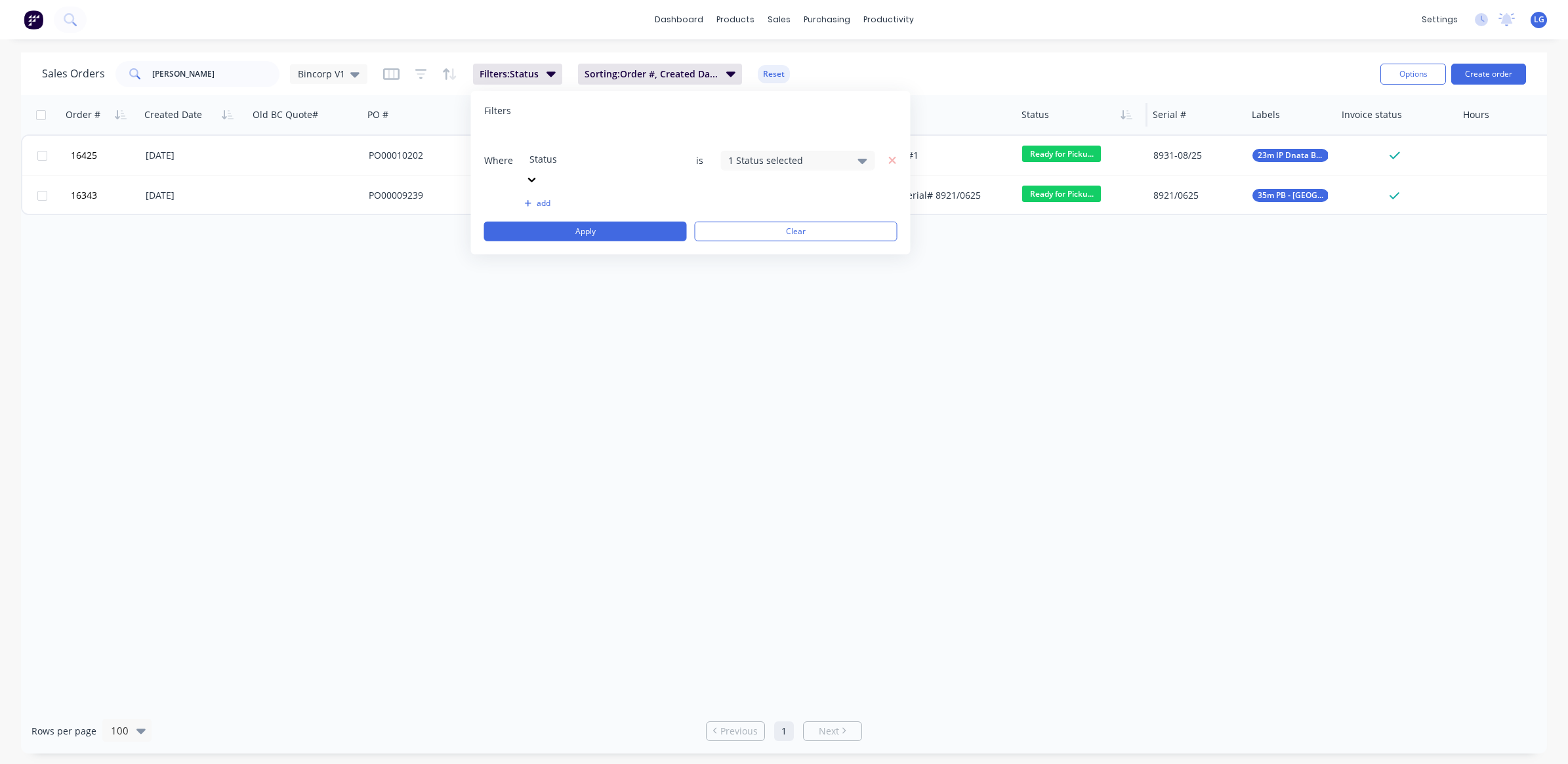
click at [857, 150] on div "1 Status selected" at bounding box center [798, 160] width 154 height 20
click at [743, 237] on div at bounding box center [742, 237] width 26 height 26
click at [614, 221] on button "Apply" at bounding box center [586, 231] width 203 height 20
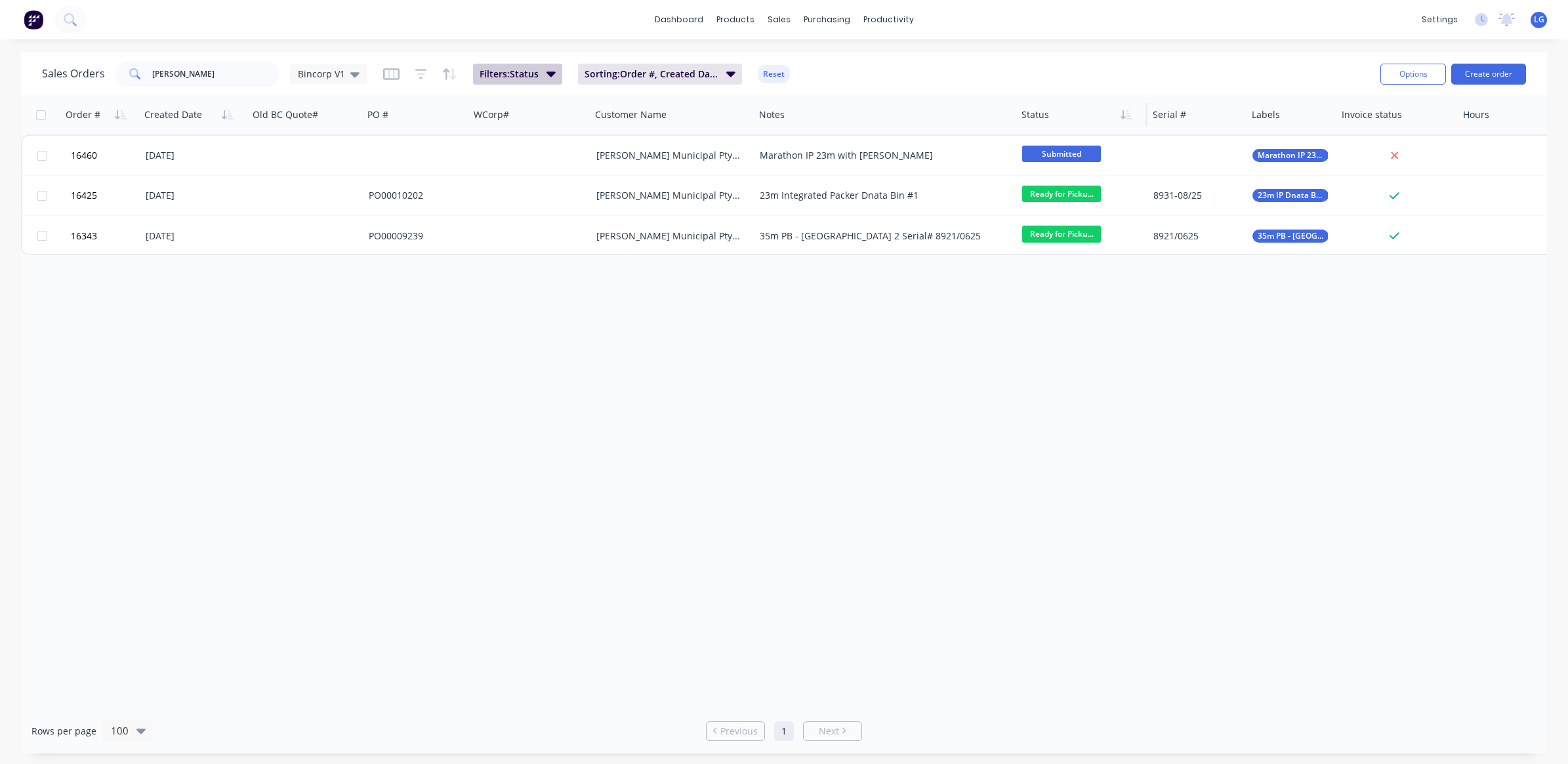
click at [556, 72] on button "Filters: Status" at bounding box center [518, 73] width 89 height 21
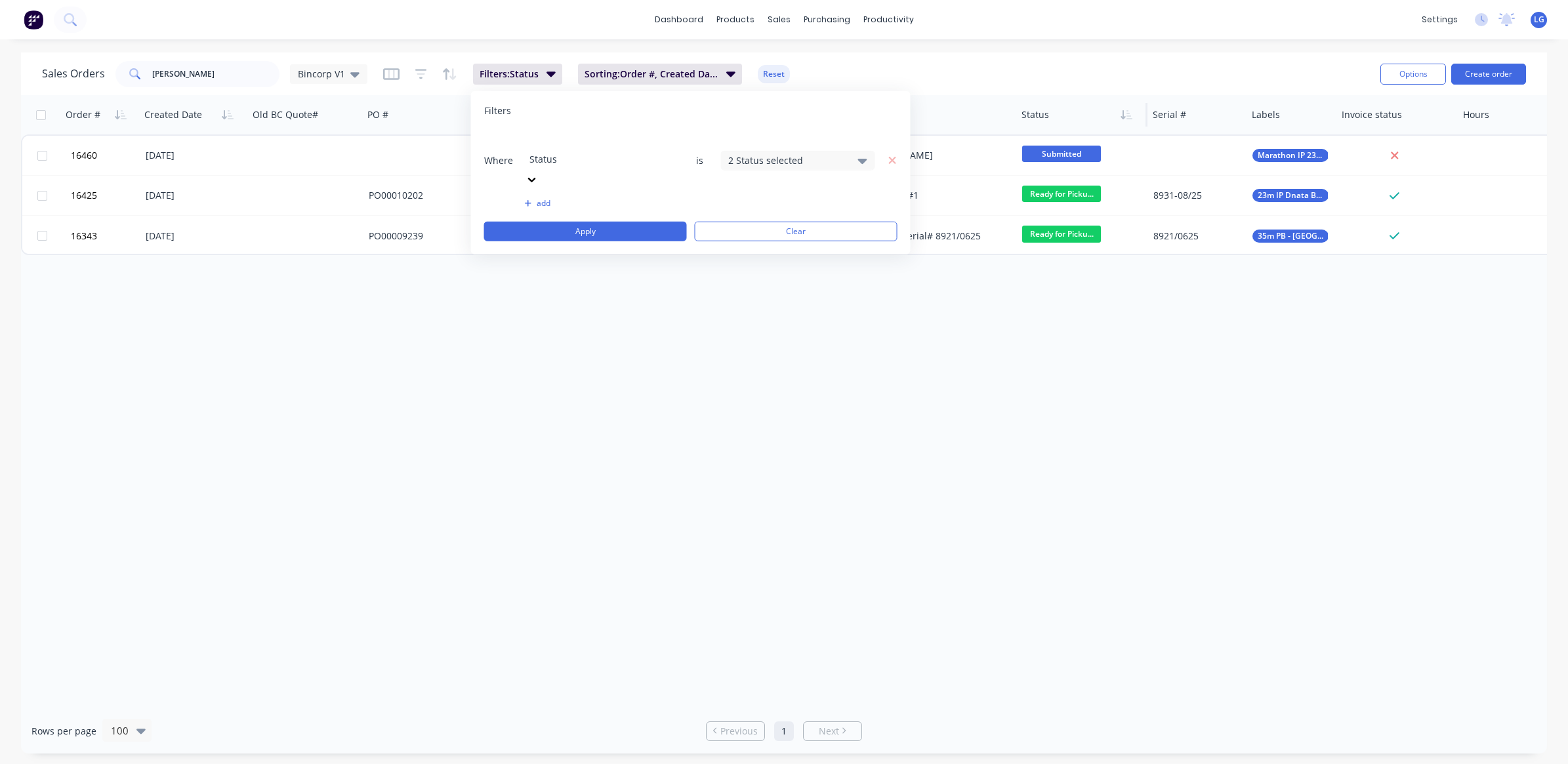
click at [851, 150] on div "2 Status selected" at bounding box center [798, 160] width 154 height 20
click at [746, 217] on div at bounding box center [742, 215] width 26 height 26
click at [618, 221] on button "Apply" at bounding box center [586, 231] width 203 height 20
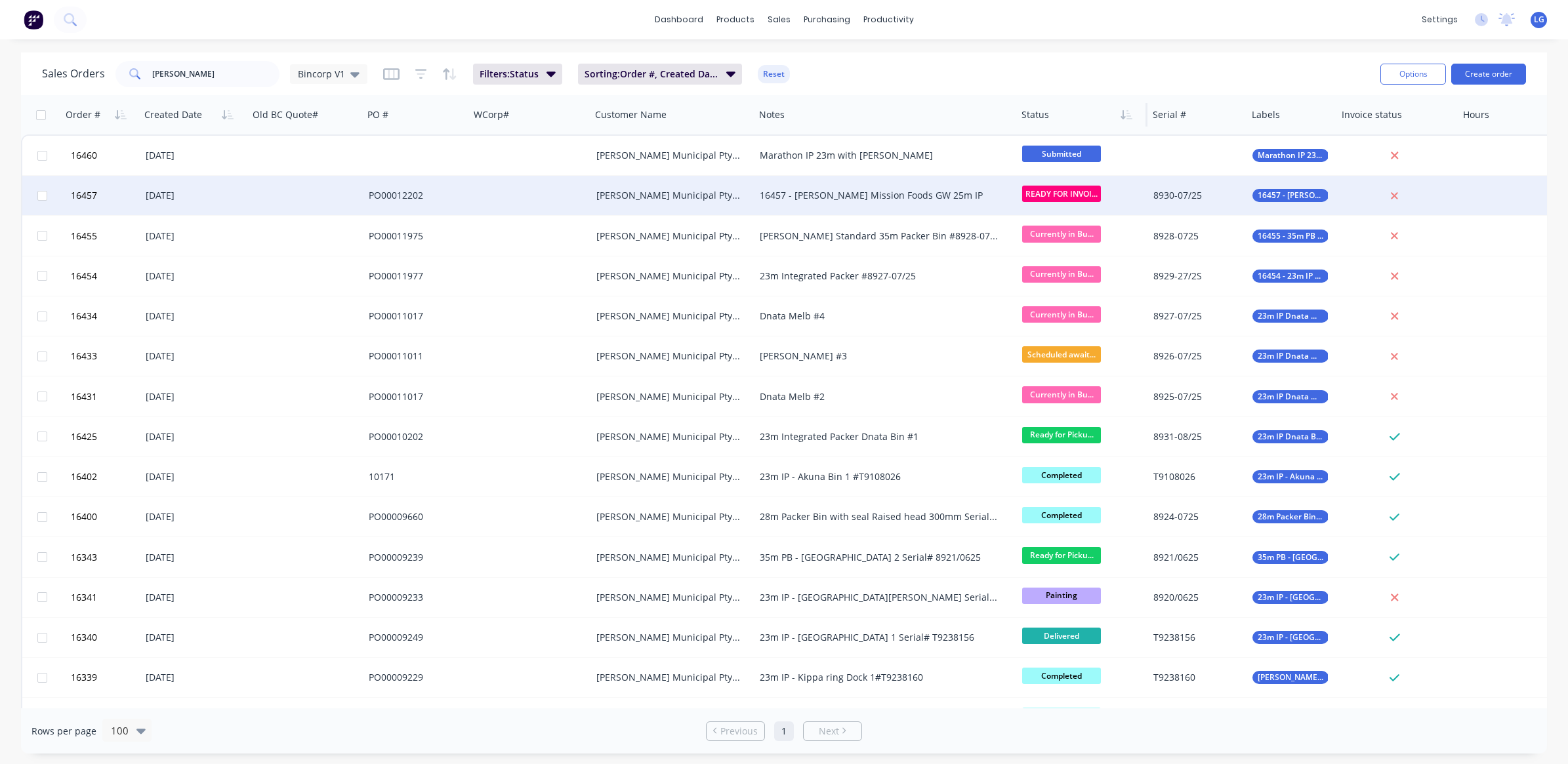
click at [1052, 191] on span "READY FOR INVOI..." at bounding box center [1062, 193] width 79 height 17
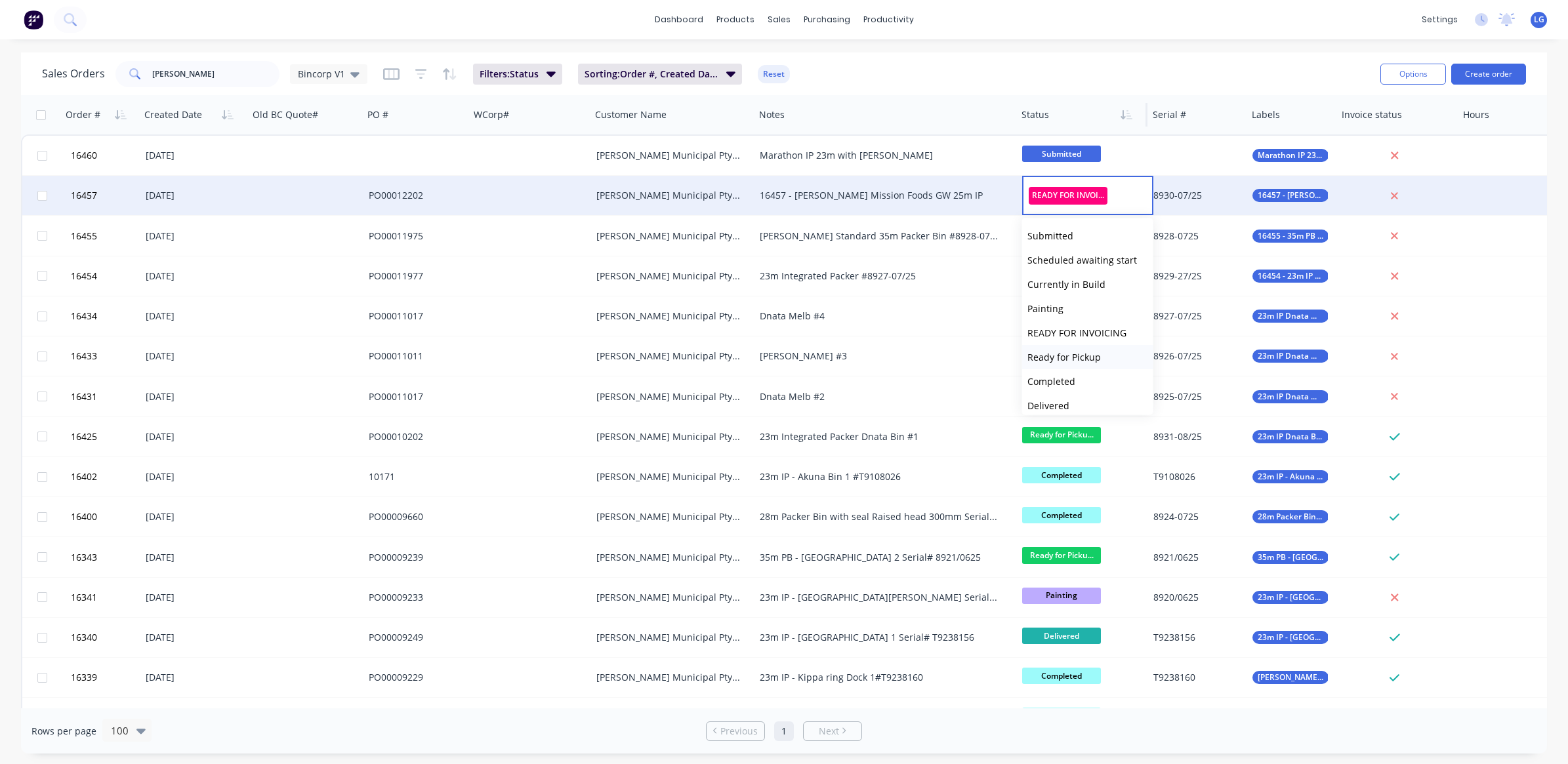
click at [1078, 358] on span "Ready for Pickup" at bounding box center [1064, 357] width 73 height 13
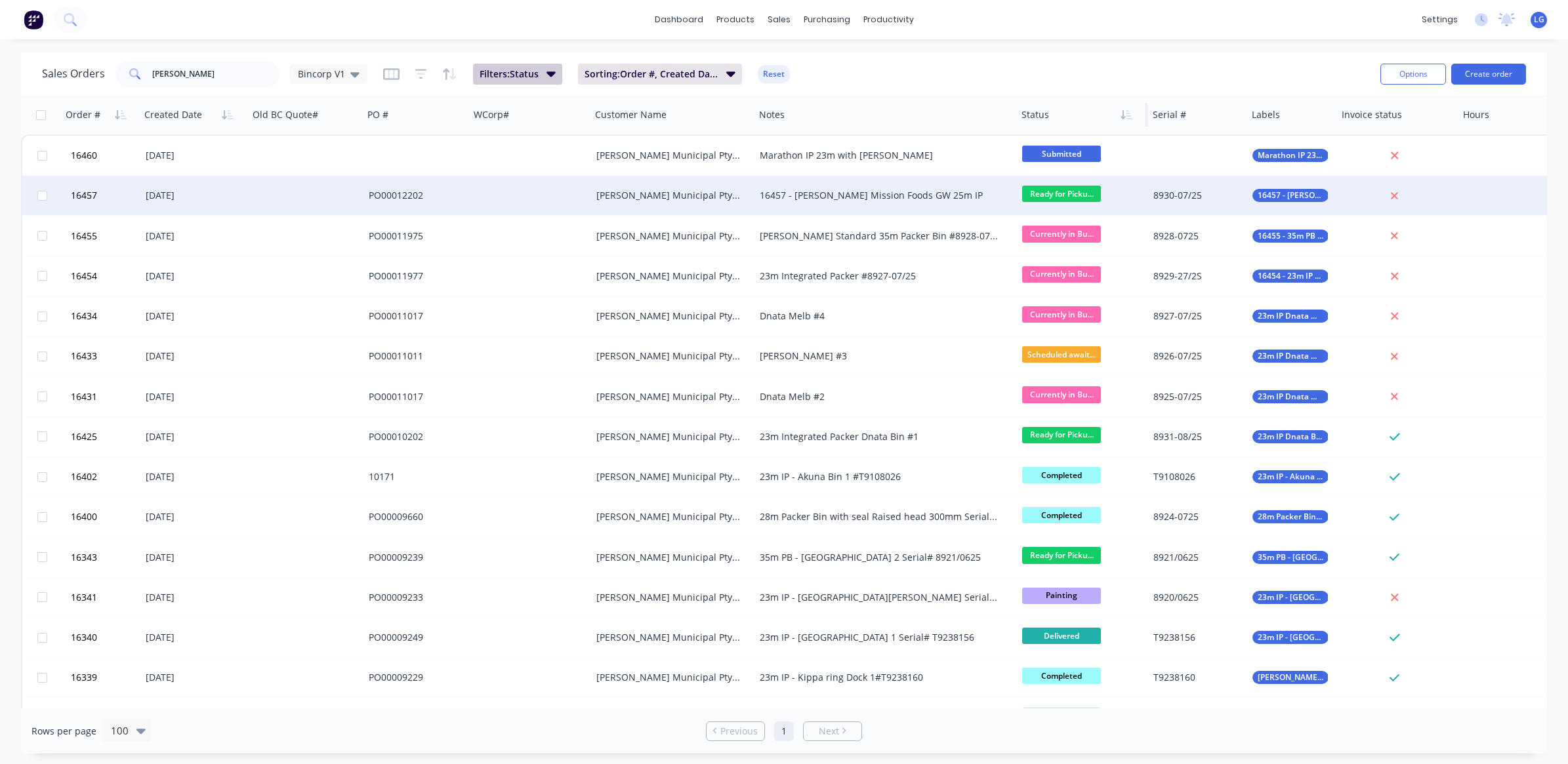
click at [542, 77] on button "Filters: Status" at bounding box center [518, 73] width 89 height 21
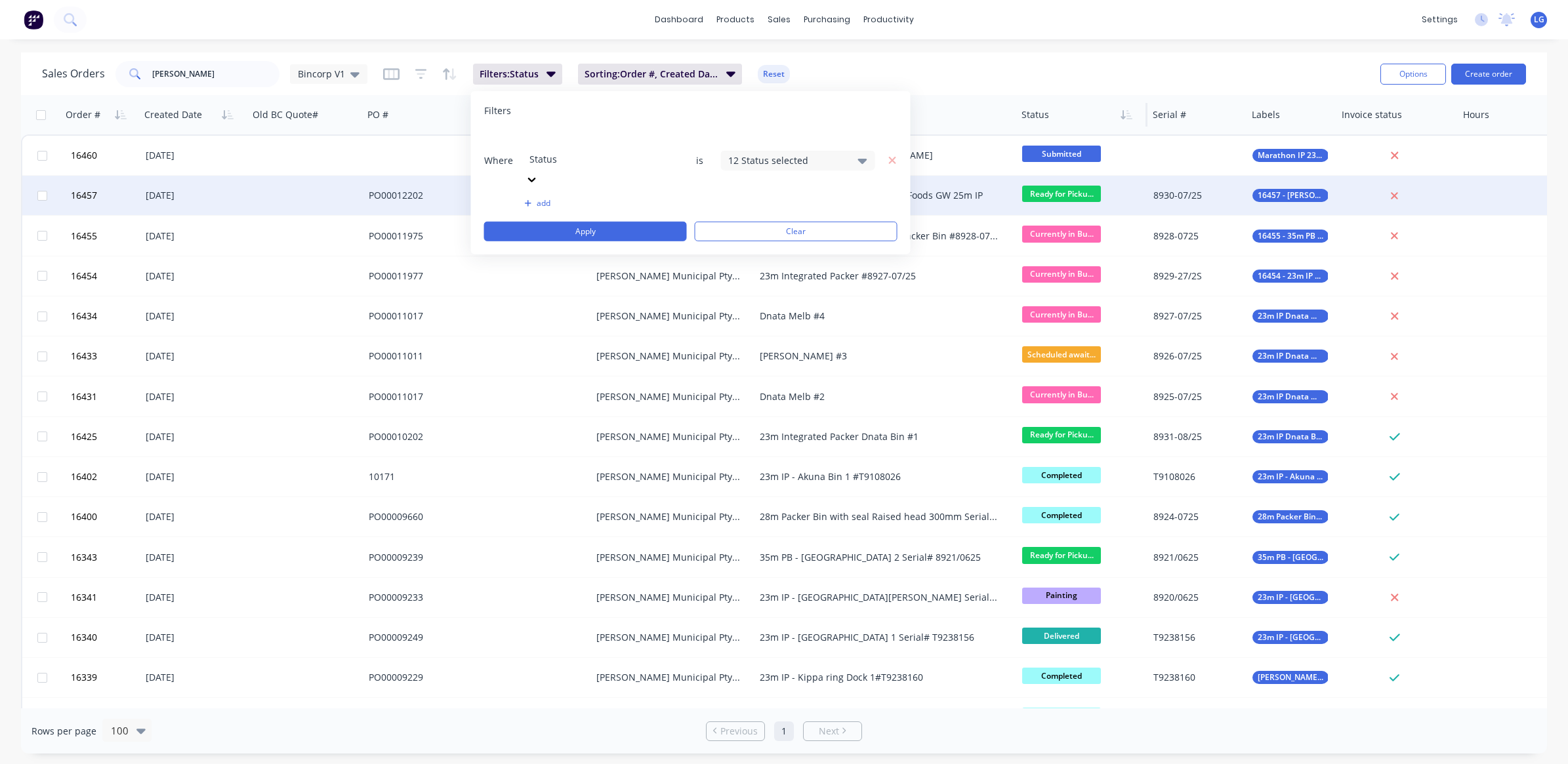
click at [802, 153] on div "12 Status selected" at bounding box center [788, 160] width 119 height 14
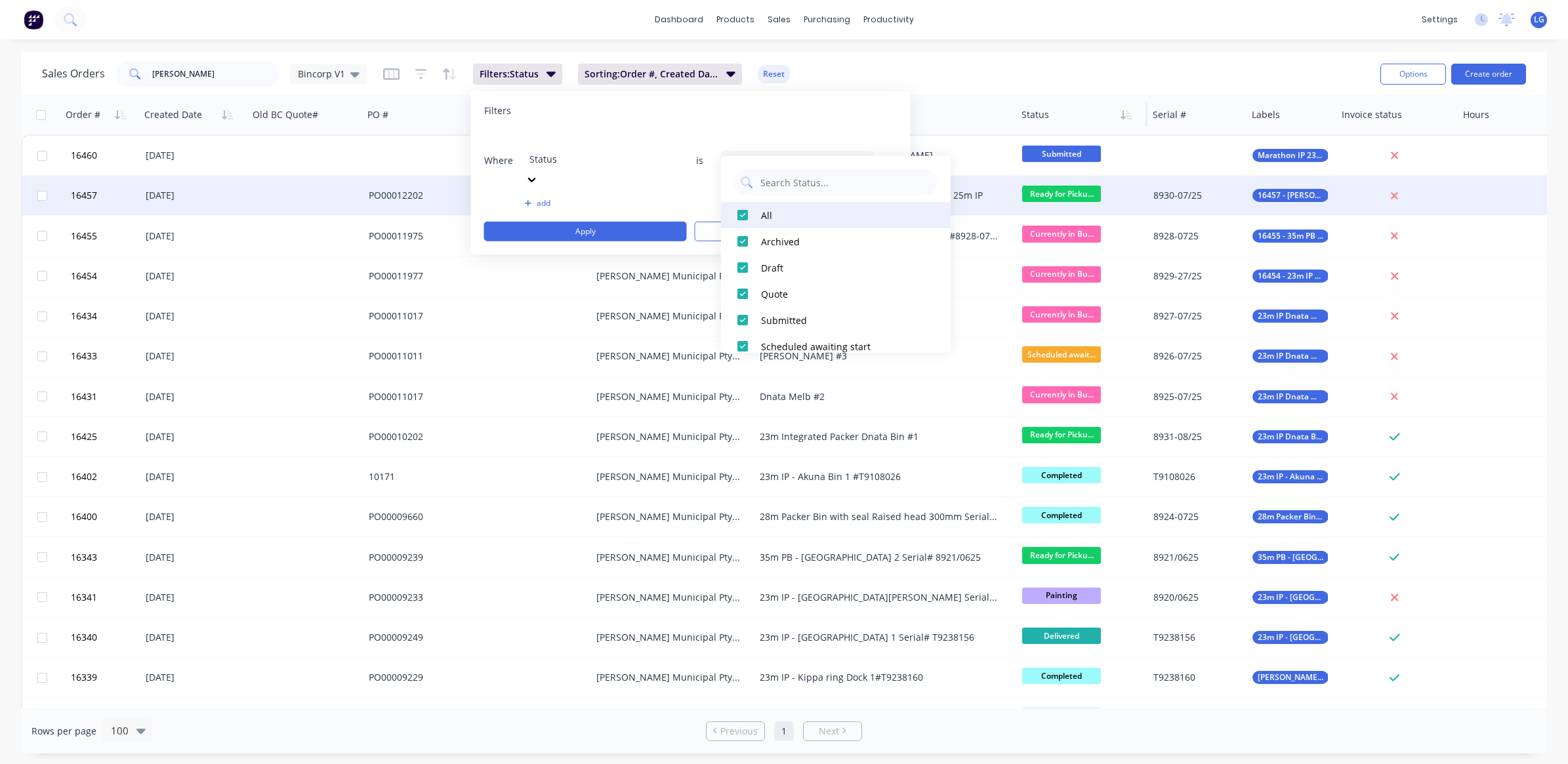
click at [732, 211] on div at bounding box center [742, 215] width 26 height 26
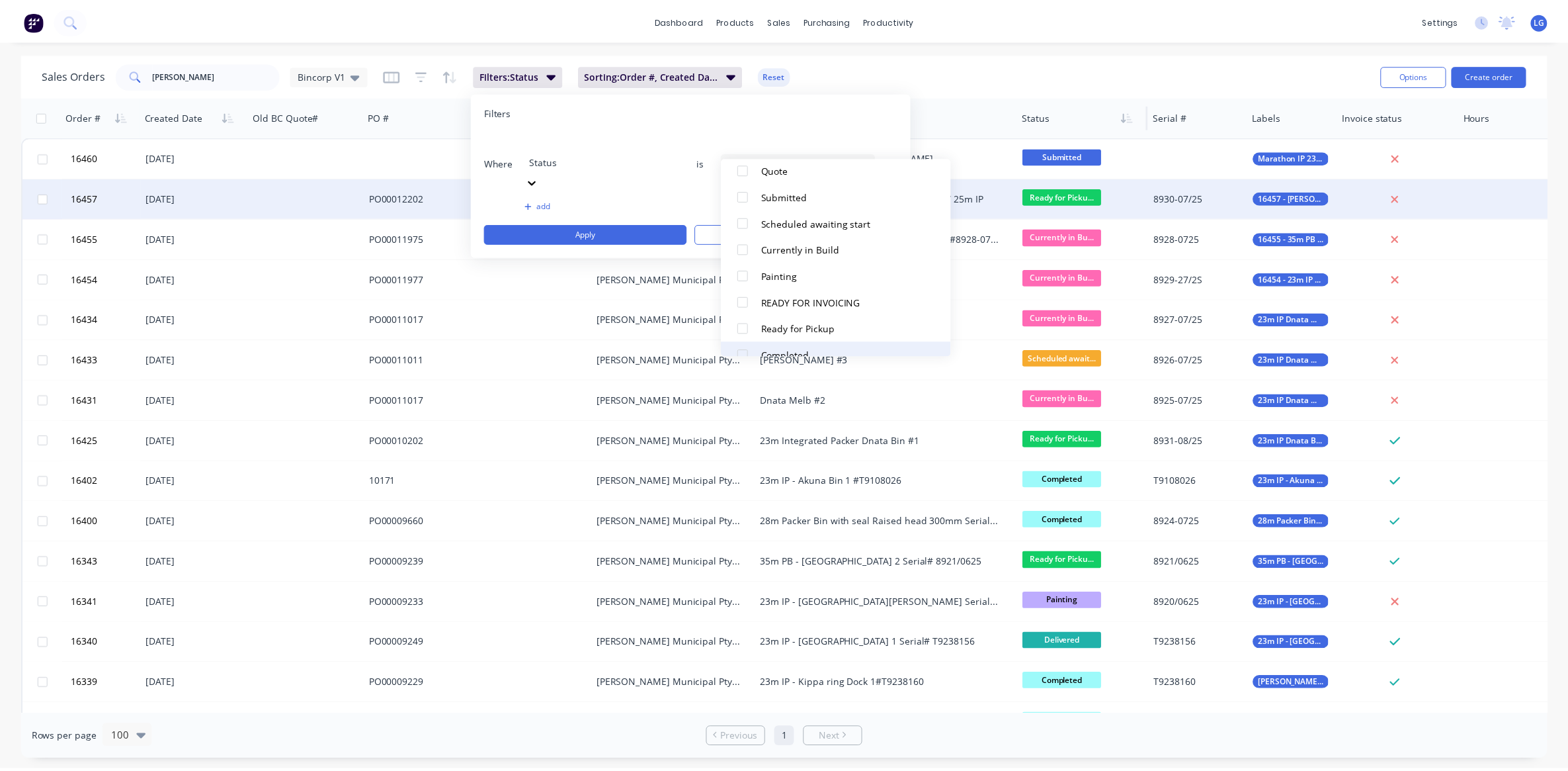
scroll to position [166, 0]
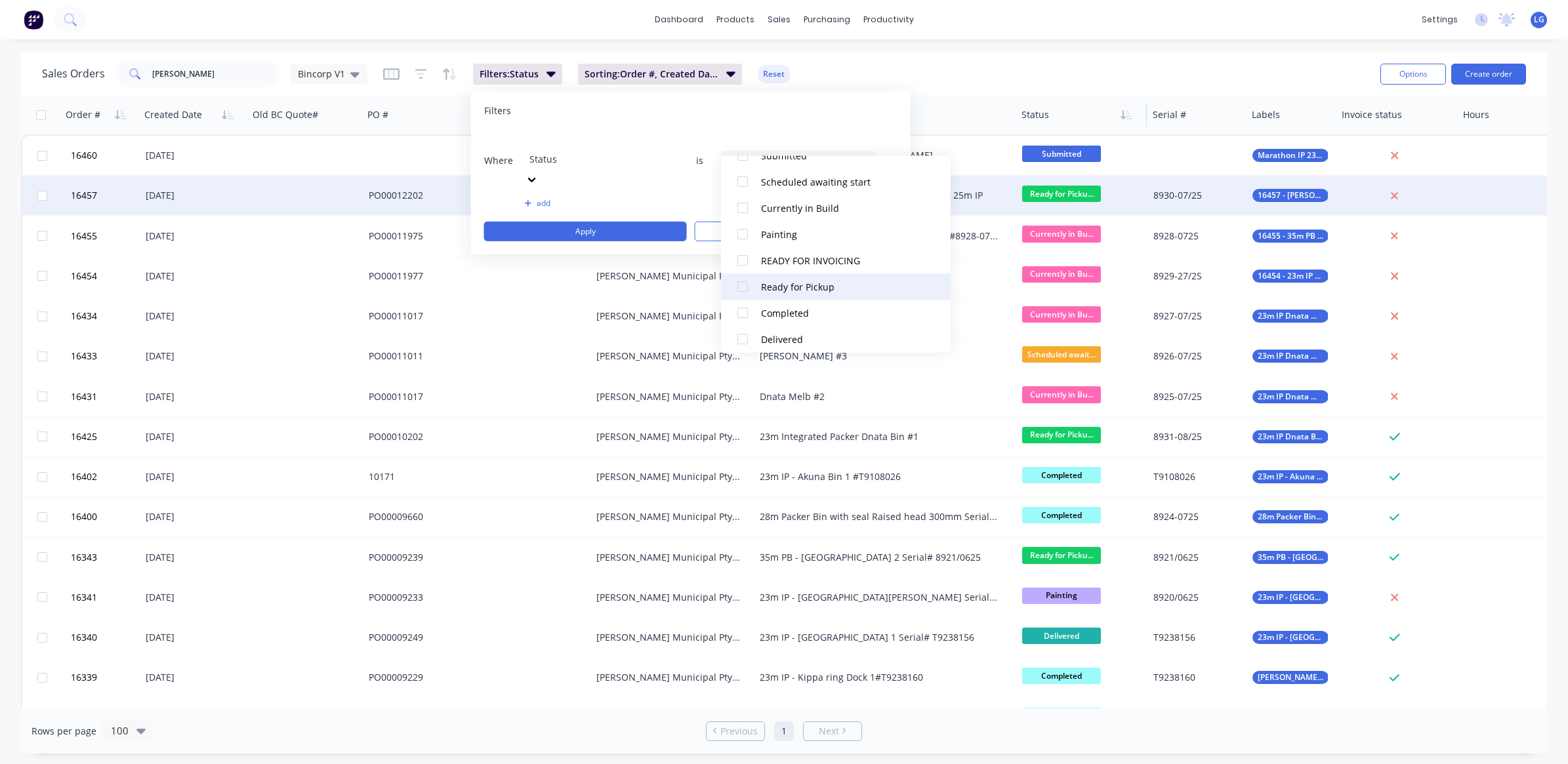
click at [746, 286] on div at bounding box center [742, 287] width 26 height 26
click at [958, 103] on div at bounding box center [878, 114] width 239 height 26
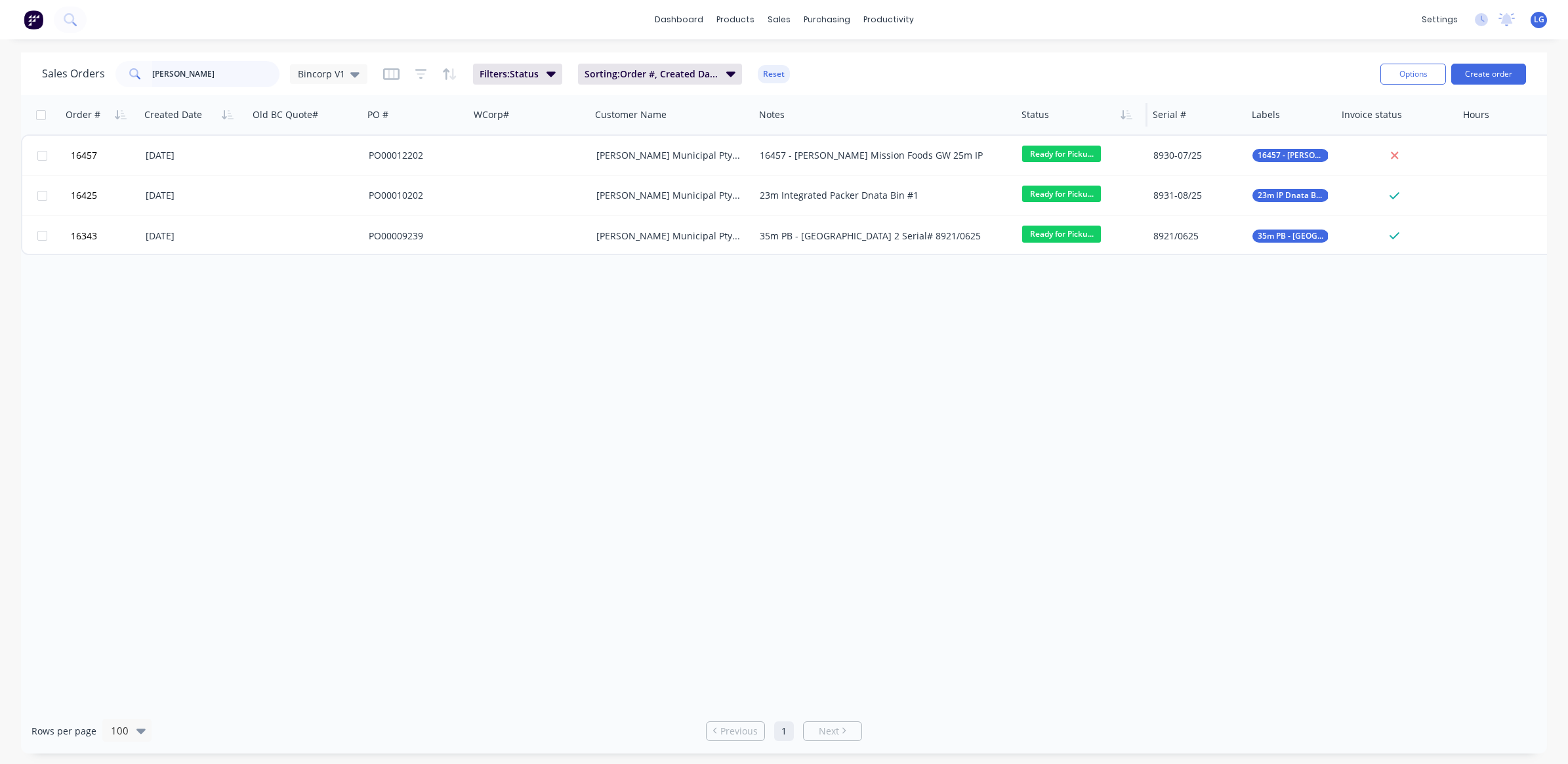
click at [192, 72] on input "[PERSON_NAME]" at bounding box center [216, 73] width 128 height 26
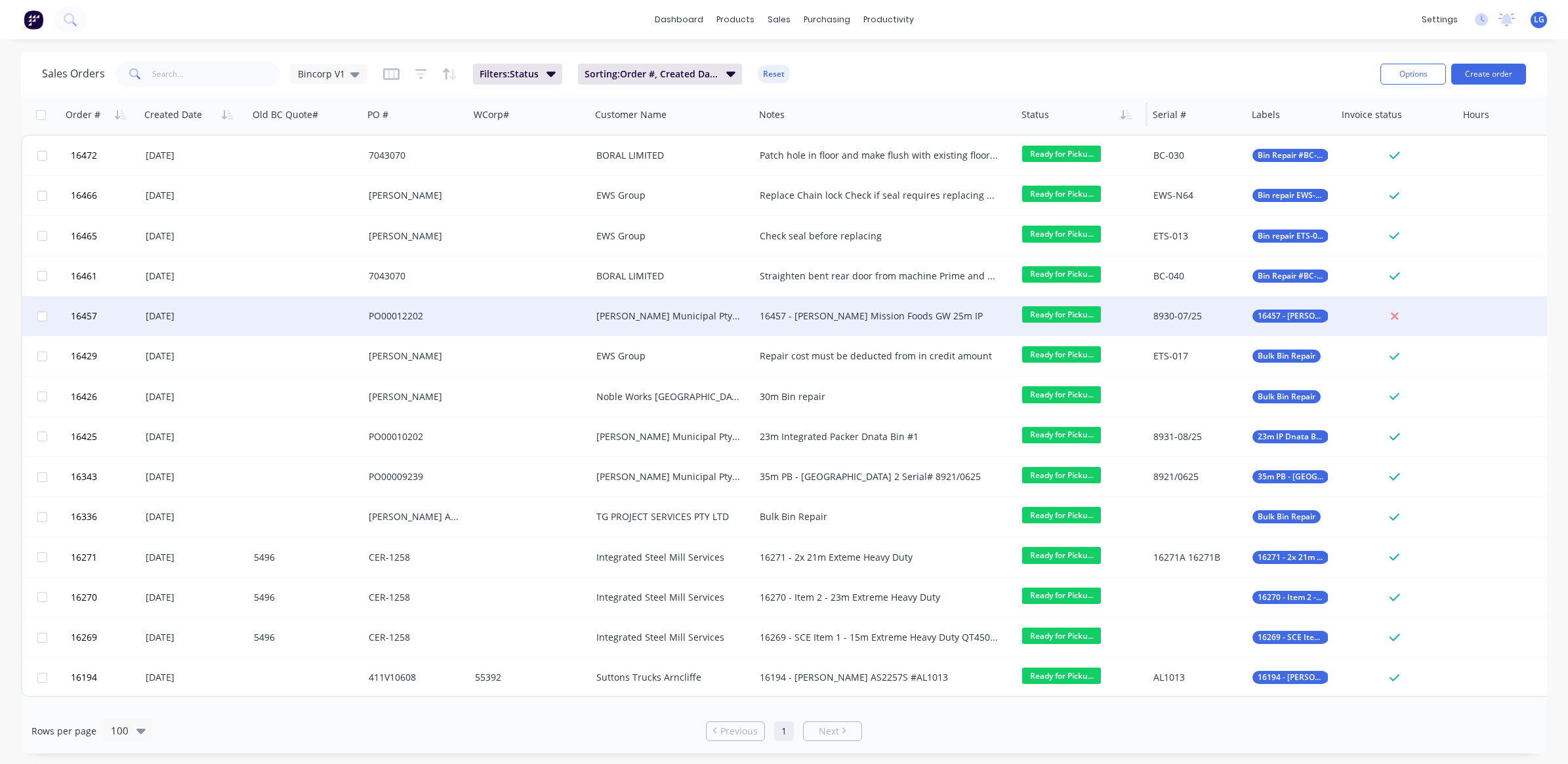
click at [516, 325] on div at bounding box center [530, 316] width 121 height 39
click at [331, 319] on div at bounding box center [306, 316] width 115 height 39
click at [151, 307] on div "[DATE]" at bounding box center [195, 316] width 108 height 39
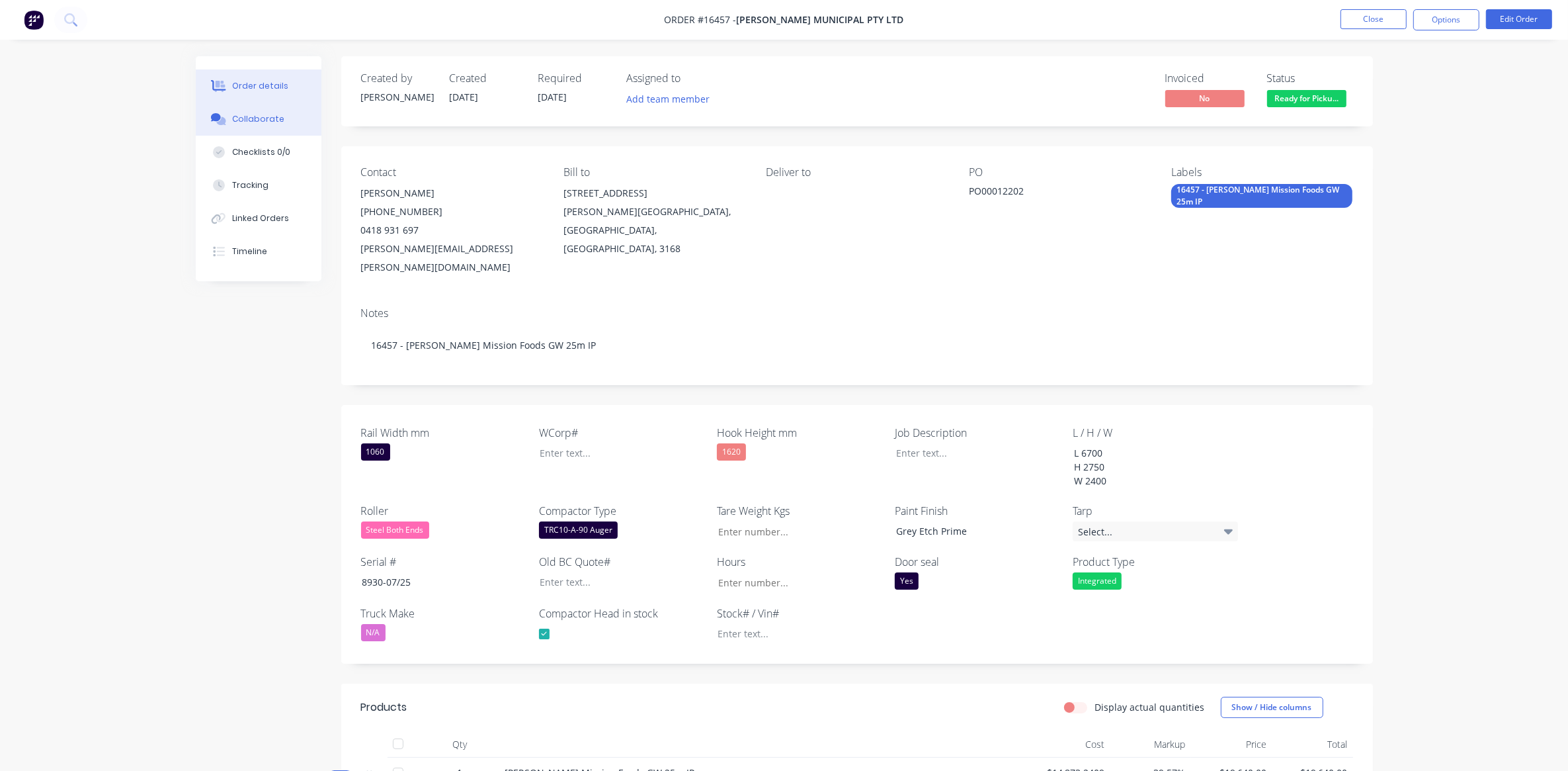
click at [284, 121] on button "Collaborate" at bounding box center [258, 118] width 126 height 33
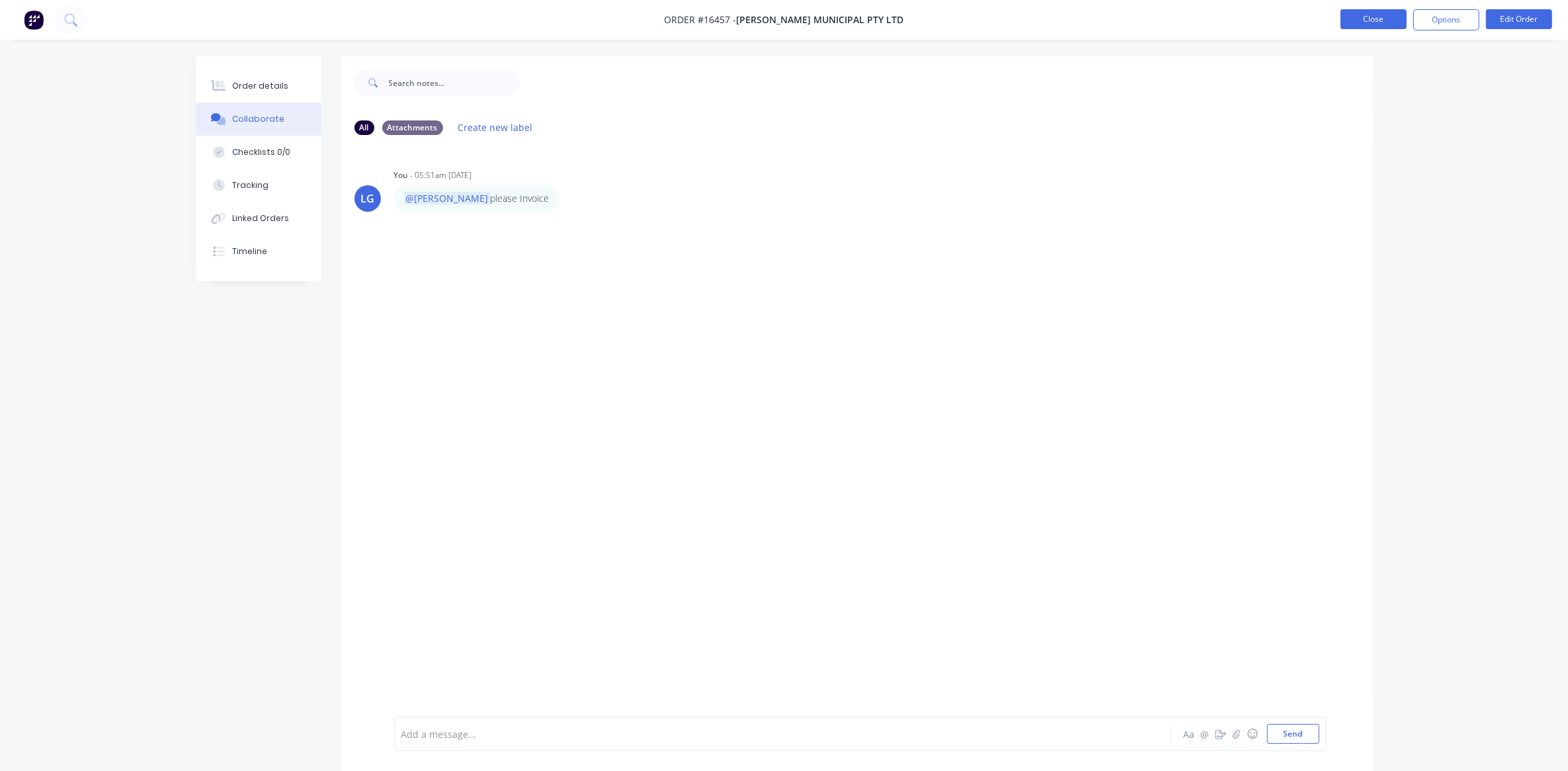
click at [1354, 27] on button "Close" at bounding box center [1374, 20] width 66 height 20
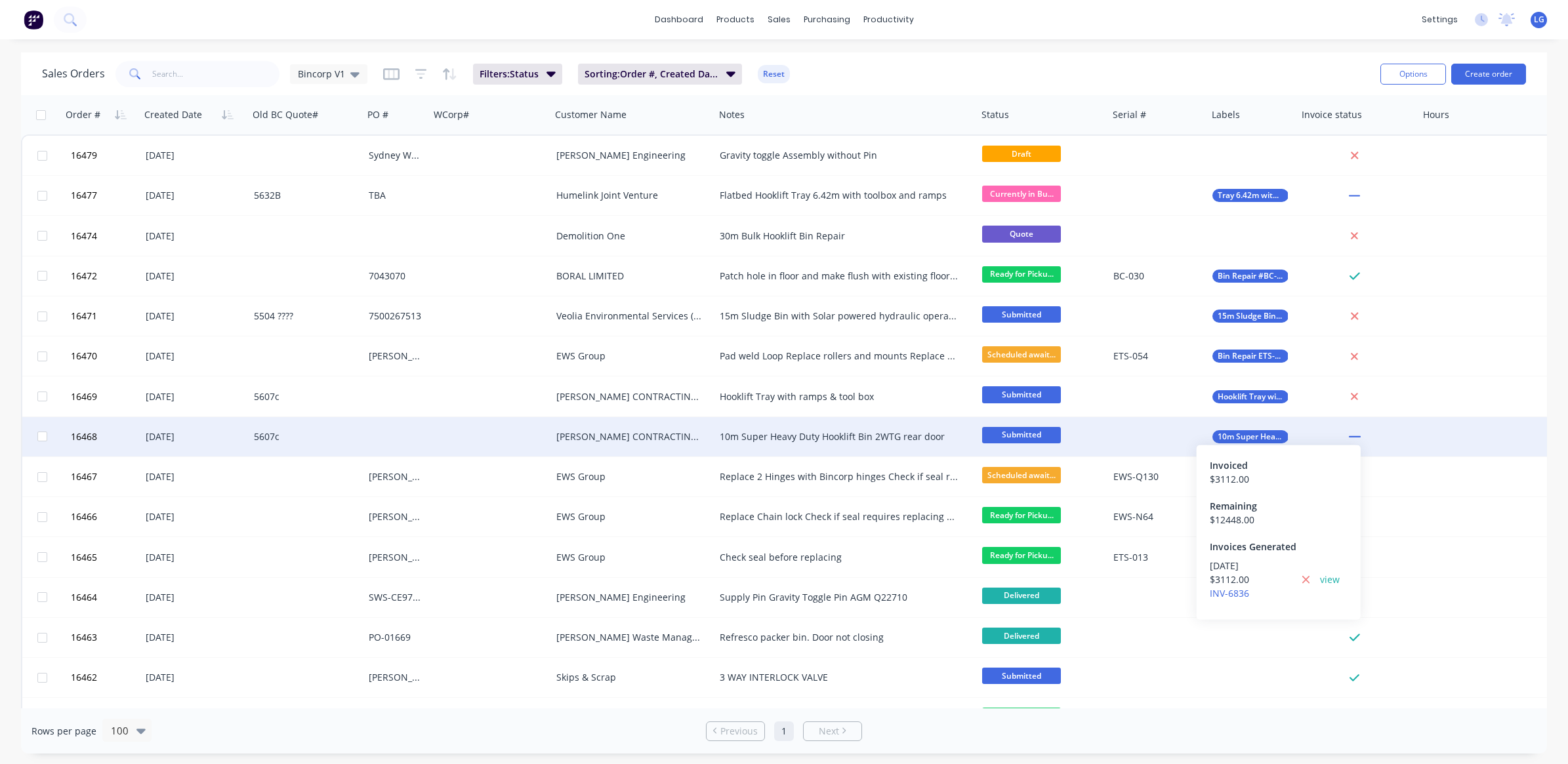
click at [1353, 433] on icon at bounding box center [1355, 437] width 12 height 12
